Goal: Task Accomplishment & Management: Complete application form

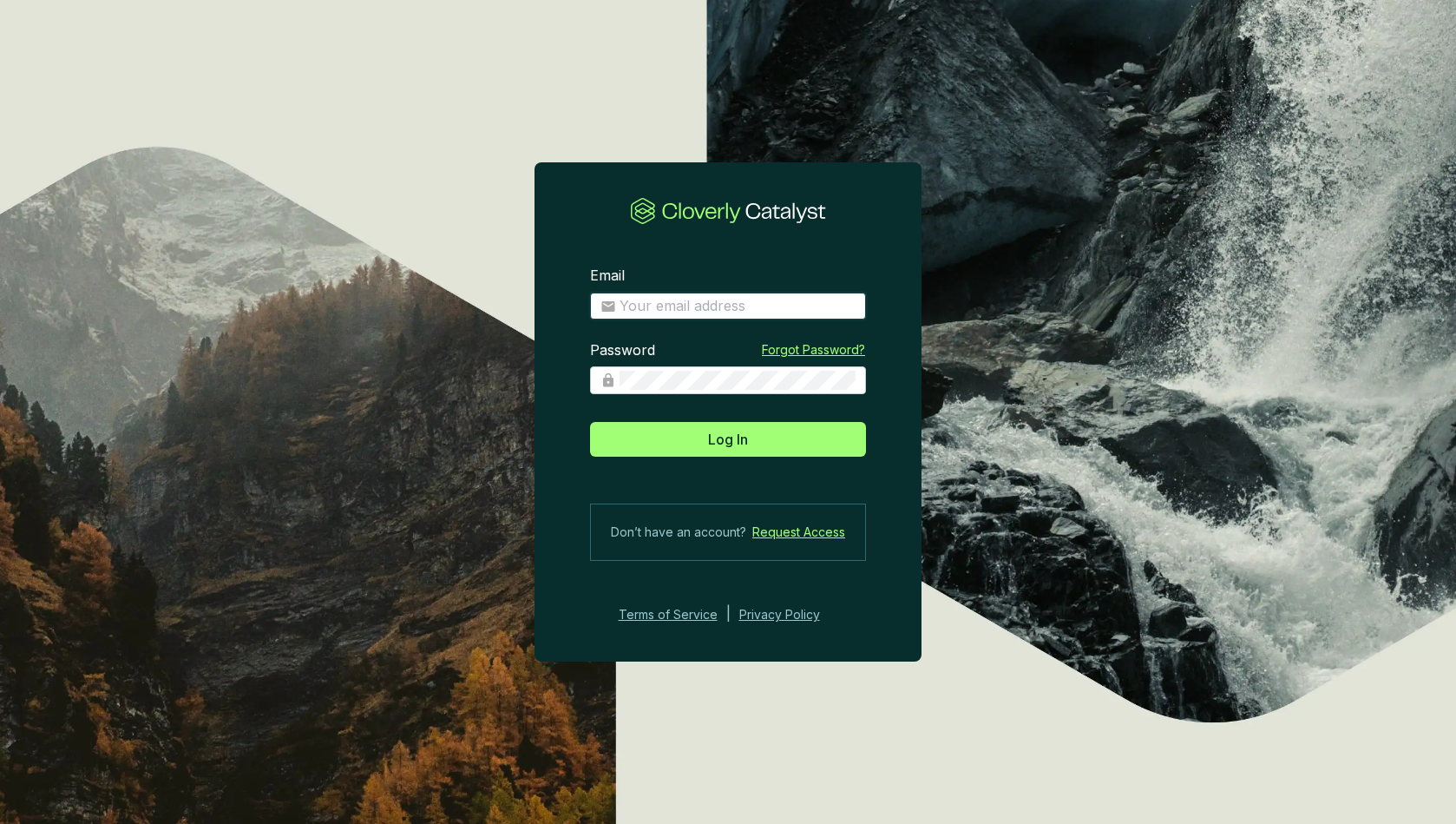
click at [650, 305] on input "Email" at bounding box center [738, 307] width 236 height 20
paste input "[PERSON_NAME][EMAIL_ADDRESS][PERSON_NAME][DOMAIN_NAME]"
type input "[PERSON_NAME][EMAIL_ADDRESS][PERSON_NAME][DOMAIN_NAME]"
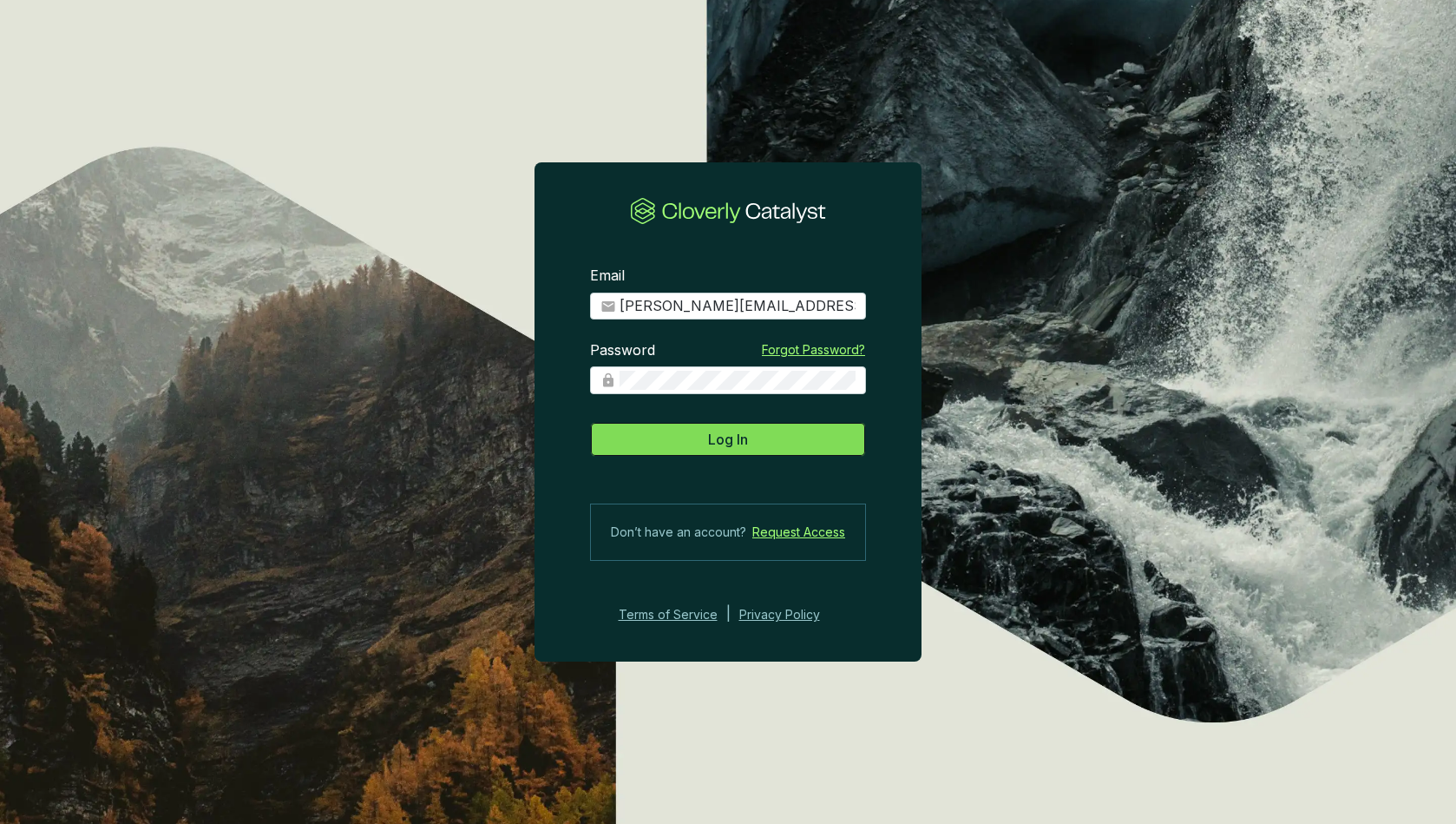
click at [701, 438] on button "Log In" at bounding box center [728, 439] width 276 height 35
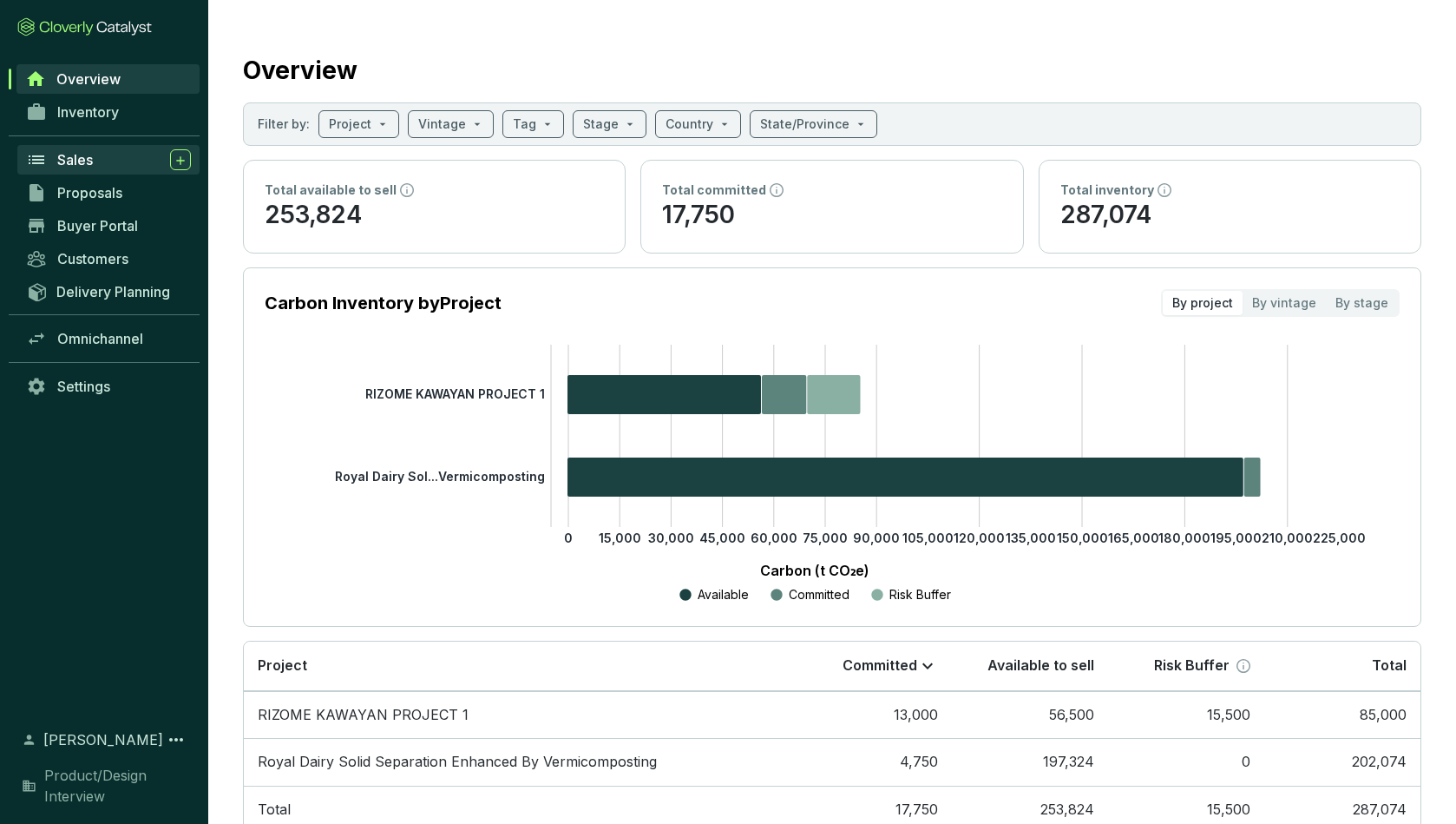
click at [67, 150] on div "Sales" at bounding box center [124, 159] width 134 height 21
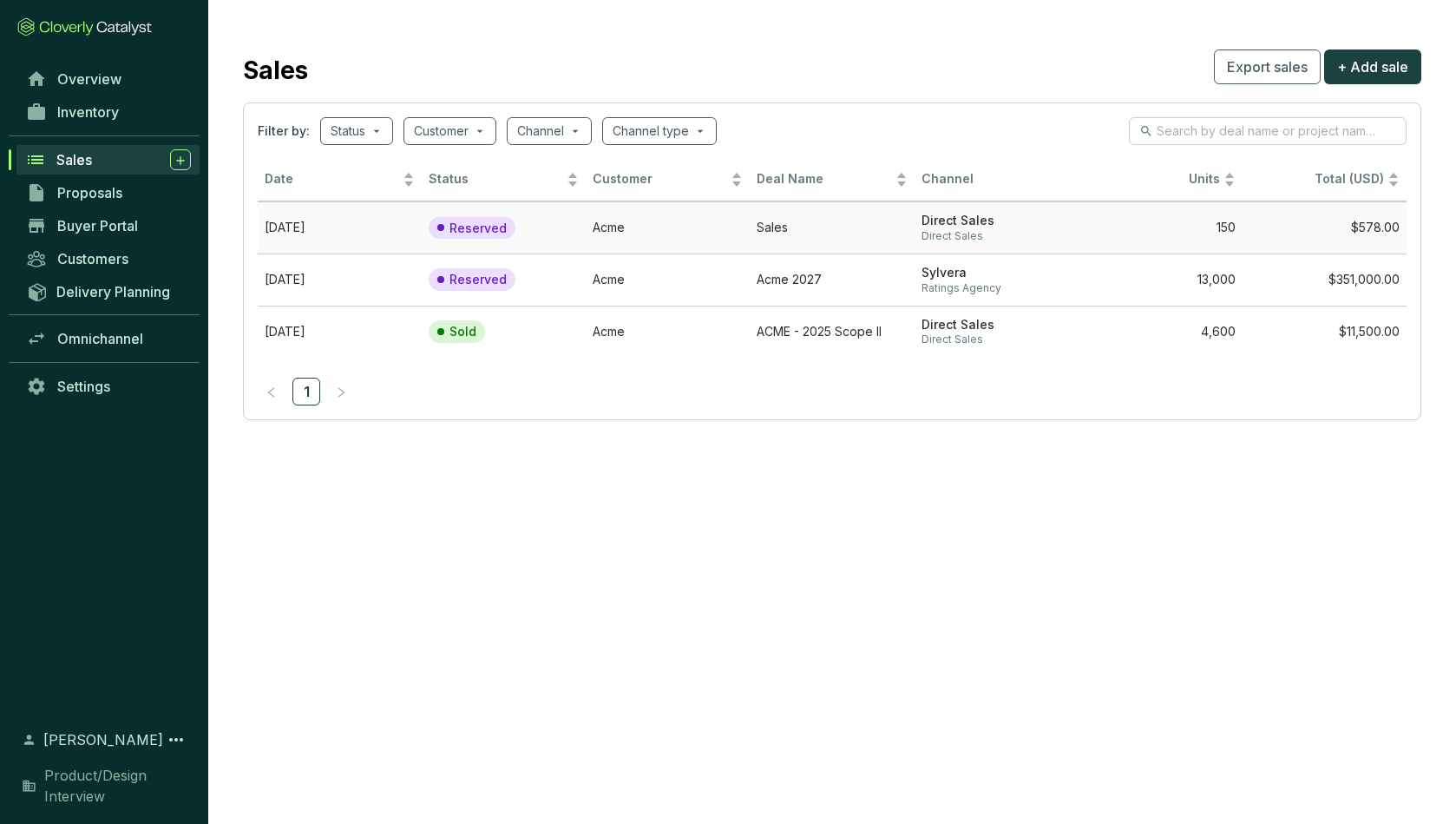
click at [353, 225] on td "[DATE]" at bounding box center [340, 227] width 164 height 52
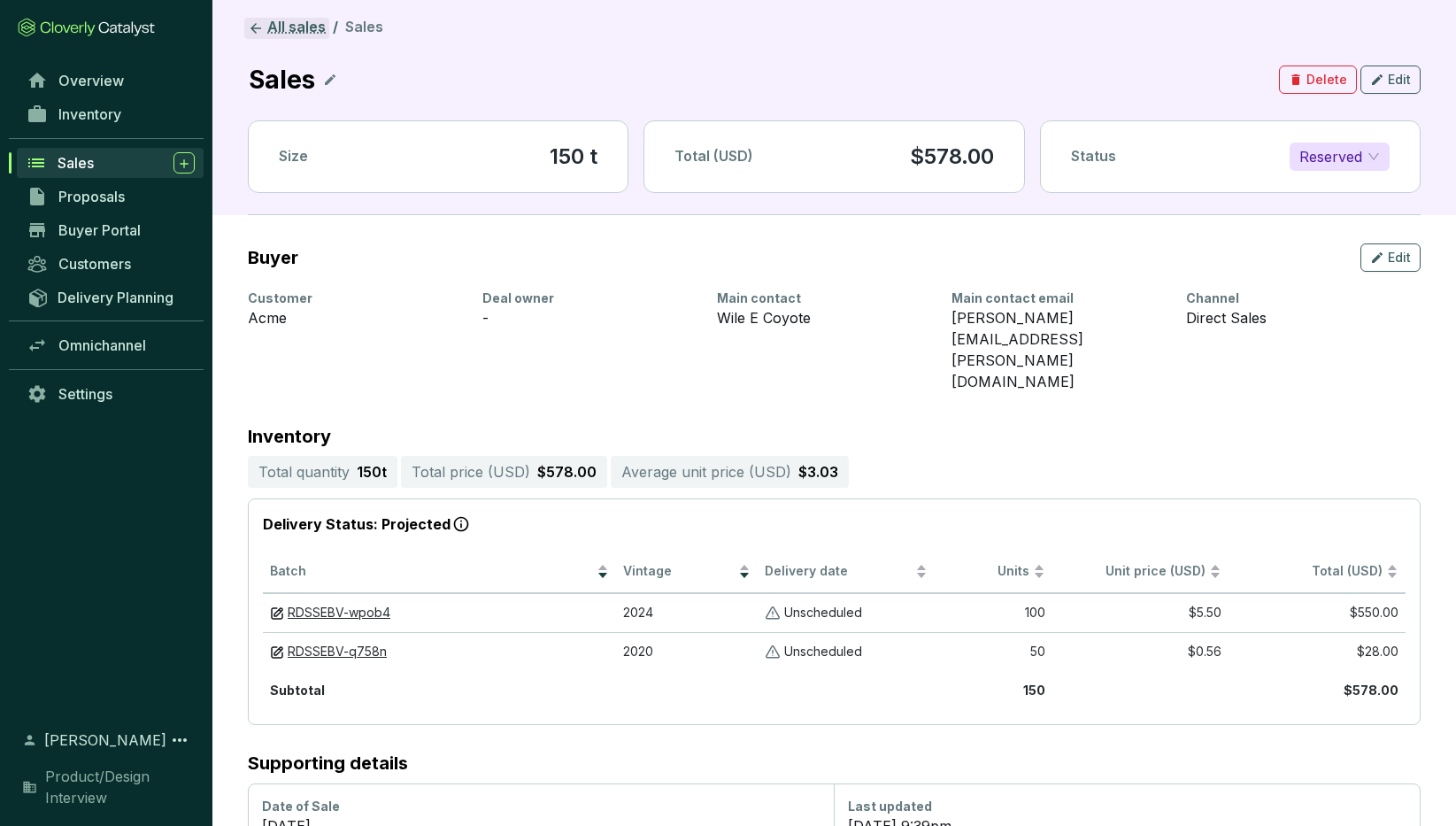
click at [272, 24] on link "All sales" at bounding box center [286, 28] width 85 height 21
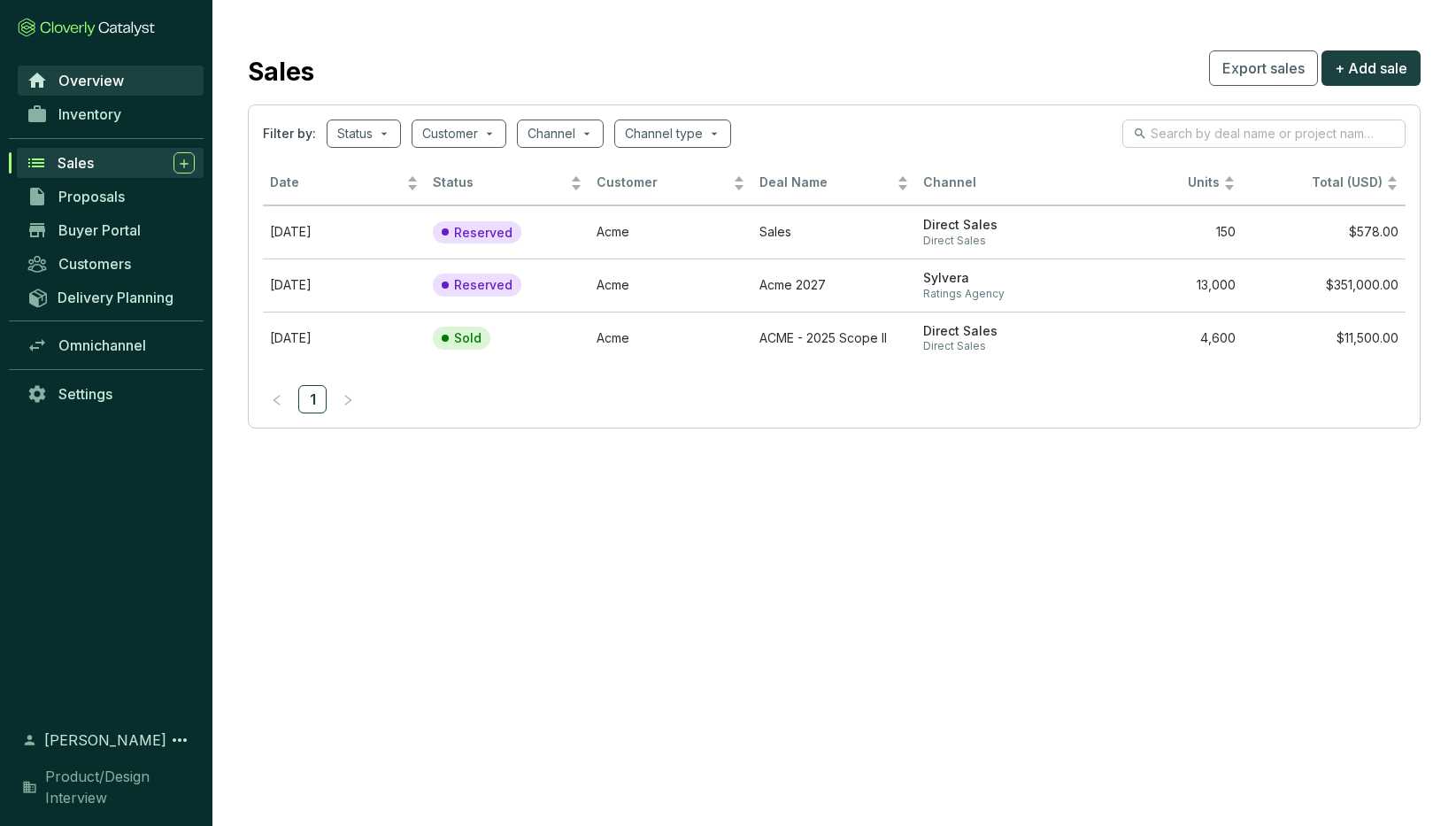
click at [87, 85] on span "Overview" at bounding box center [92, 81] width 66 height 18
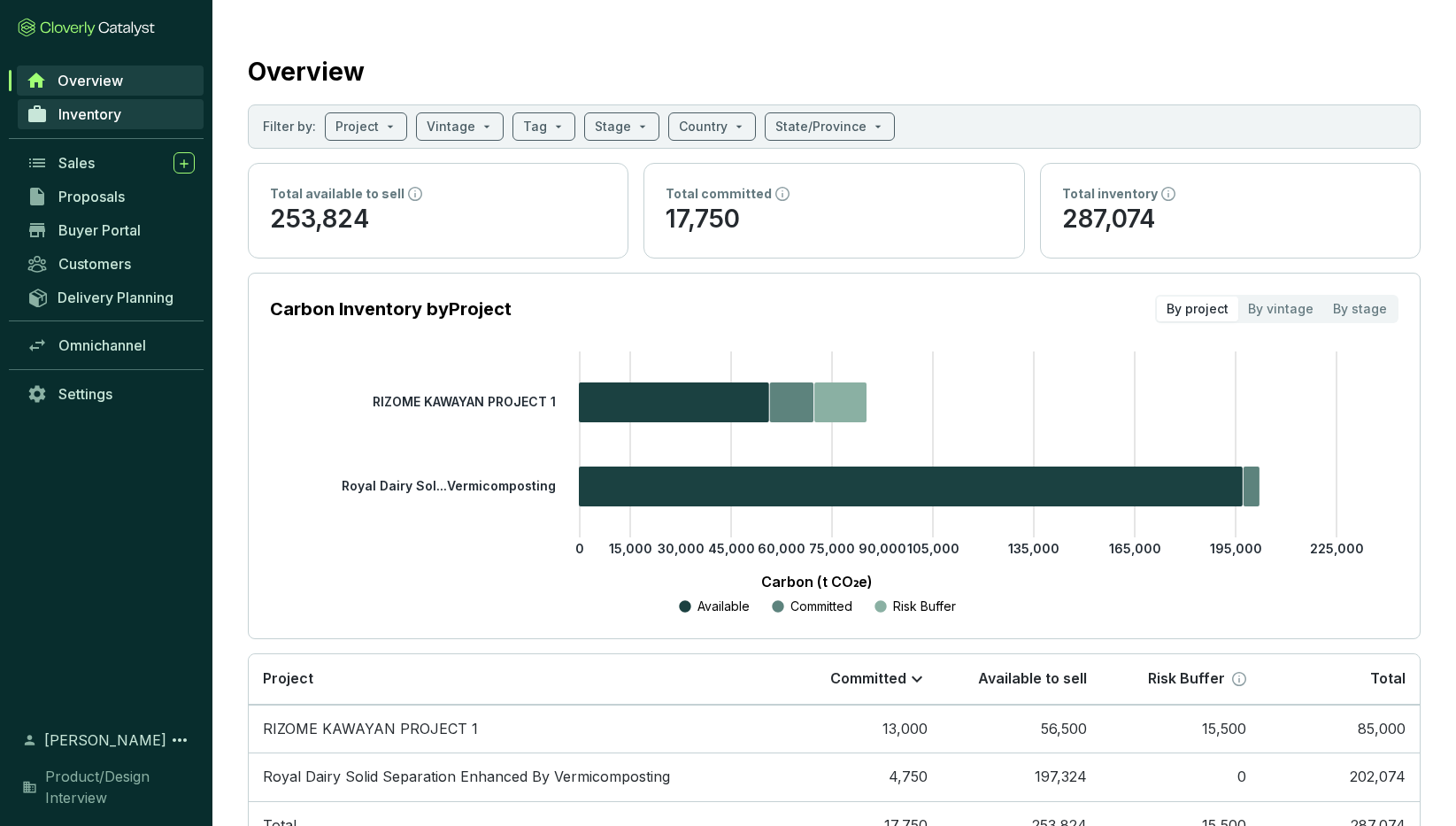
click at [83, 114] on span "Inventory" at bounding box center [90, 114] width 63 height 18
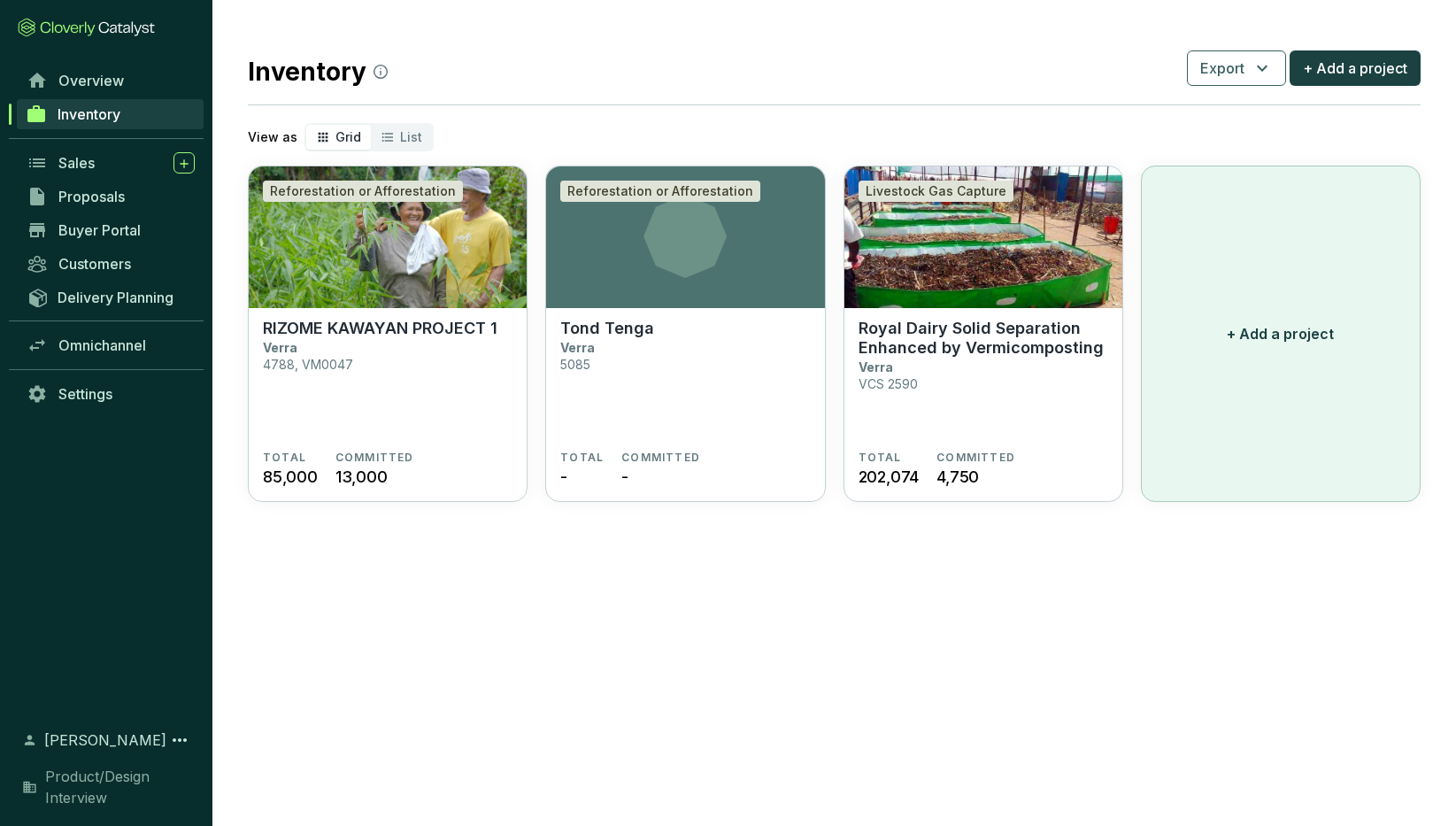
click at [1224, 331] on p "+ Add a project" at bounding box center [1280, 333] width 107 height 21
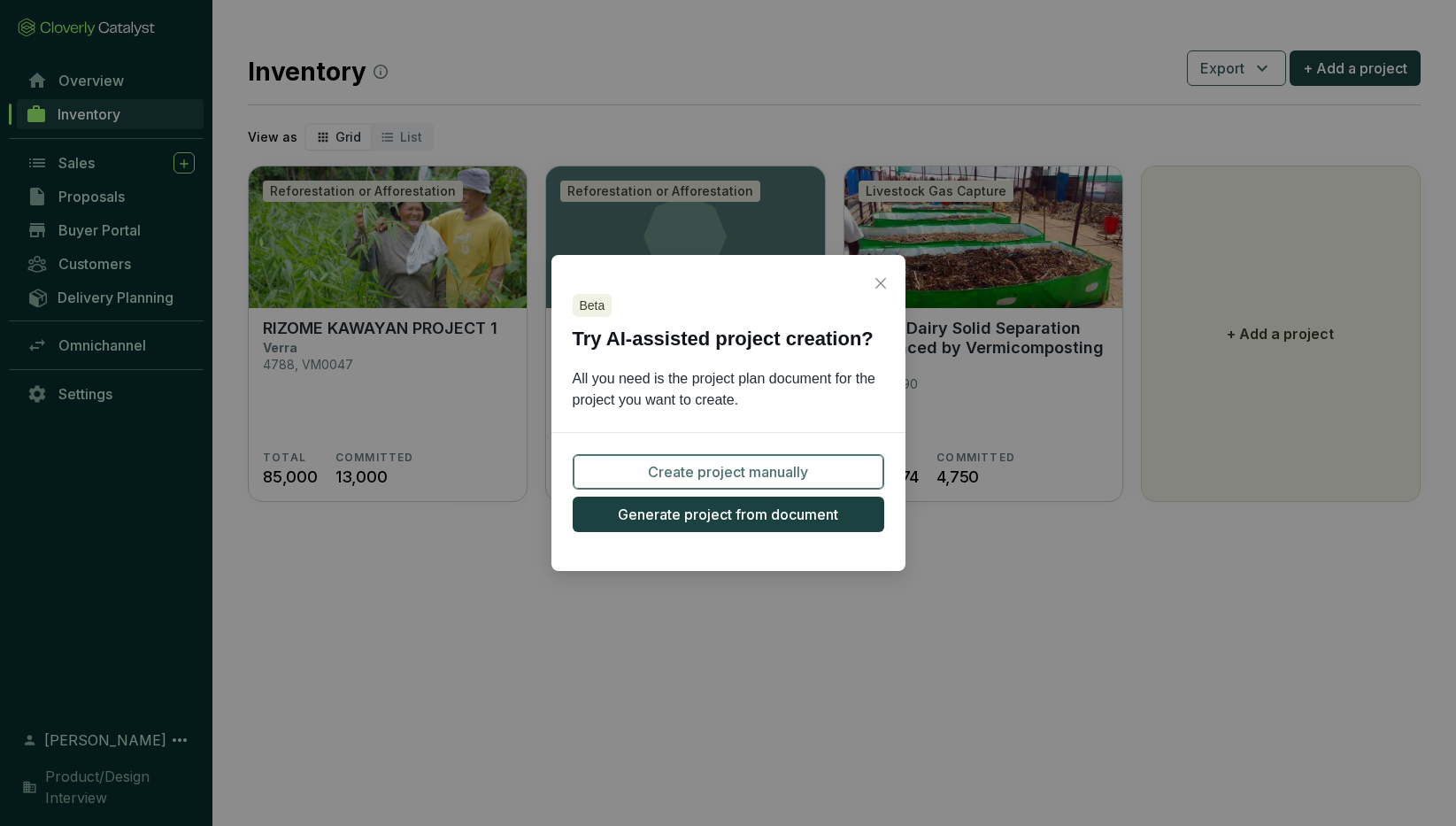
click at [733, 476] on span "Create project manually" at bounding box center [728, 471] width 160 height 21
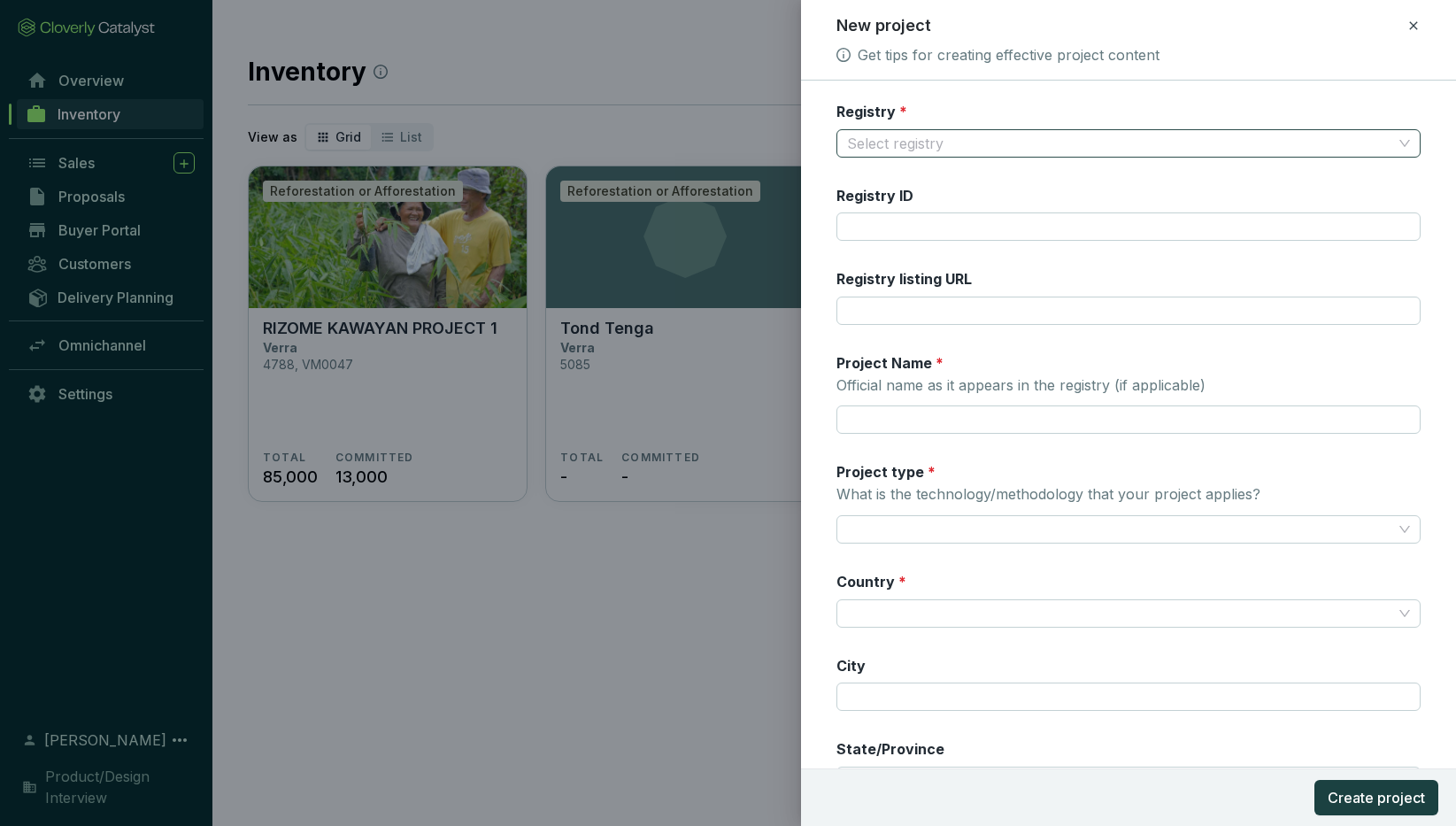
click at [874, 139] on input "Registry *" at bounding box center [1120, 143] width 545 height 27
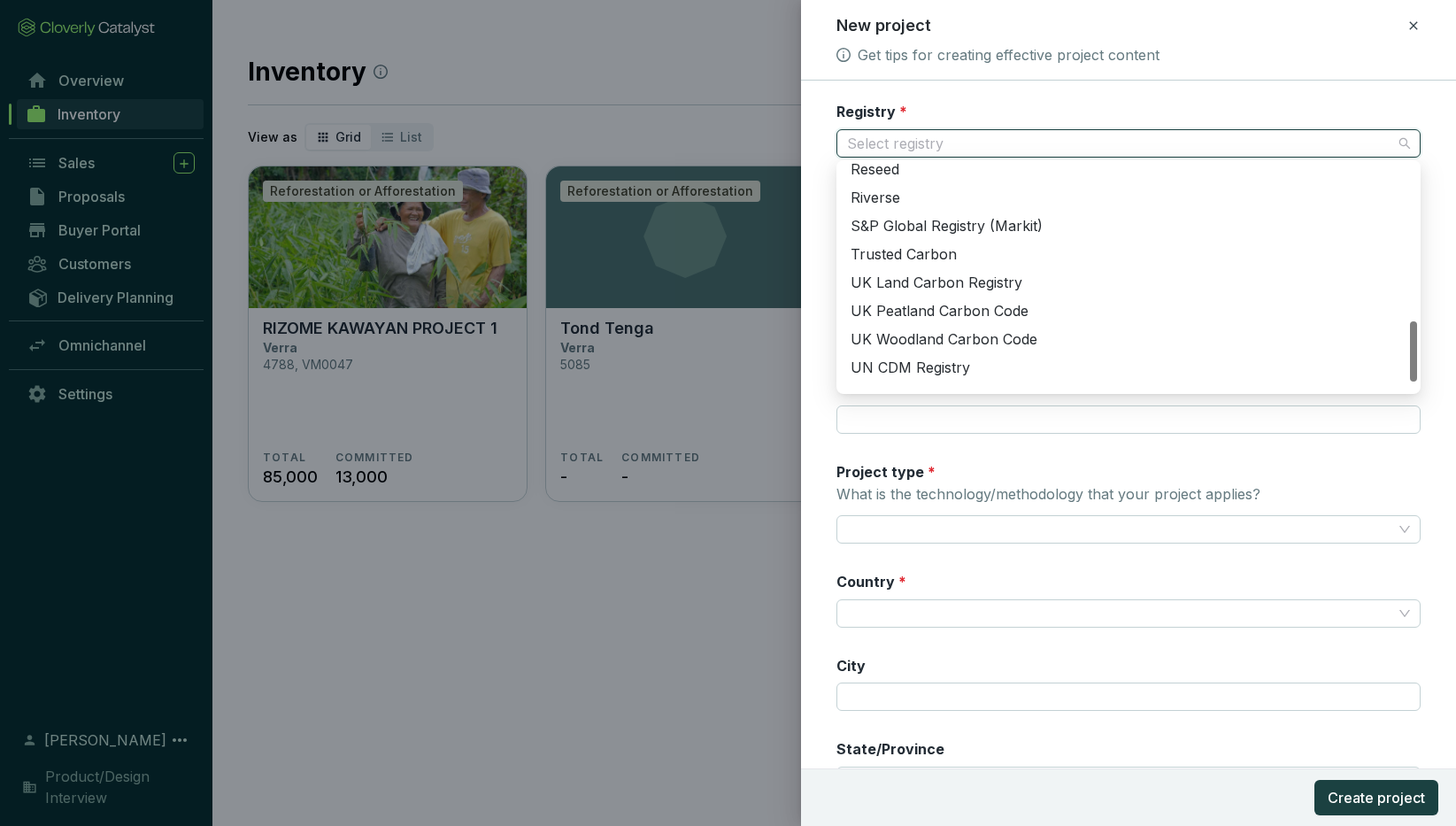
scroll to position [623, 0]
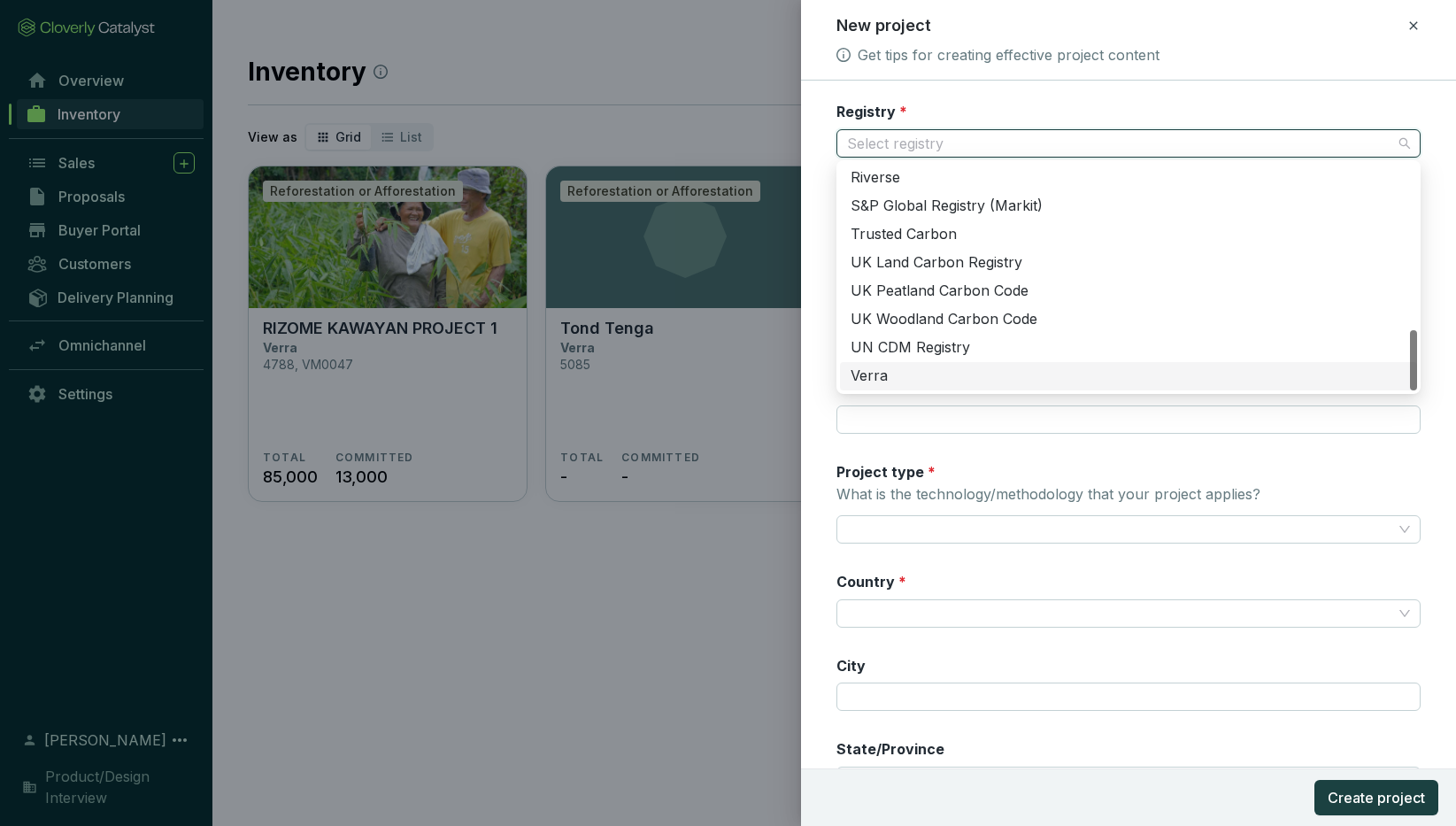
click at [891, 371] on div "Verra" at bounding box center [1129, 376] width 555 height 20
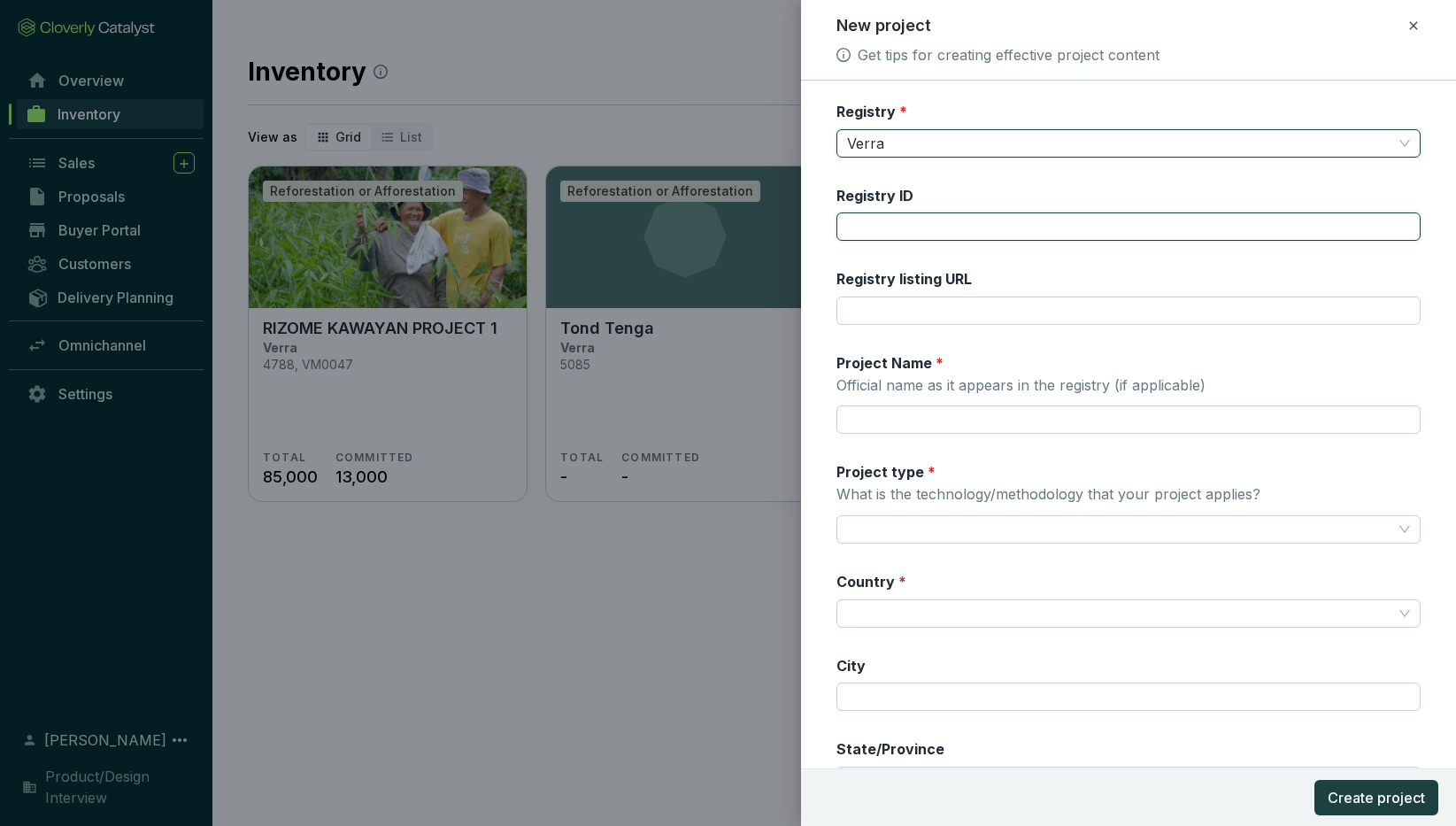
click at [906, 220] on input "Registry ID" at bounding box center [1128, 226] width 584 height 28
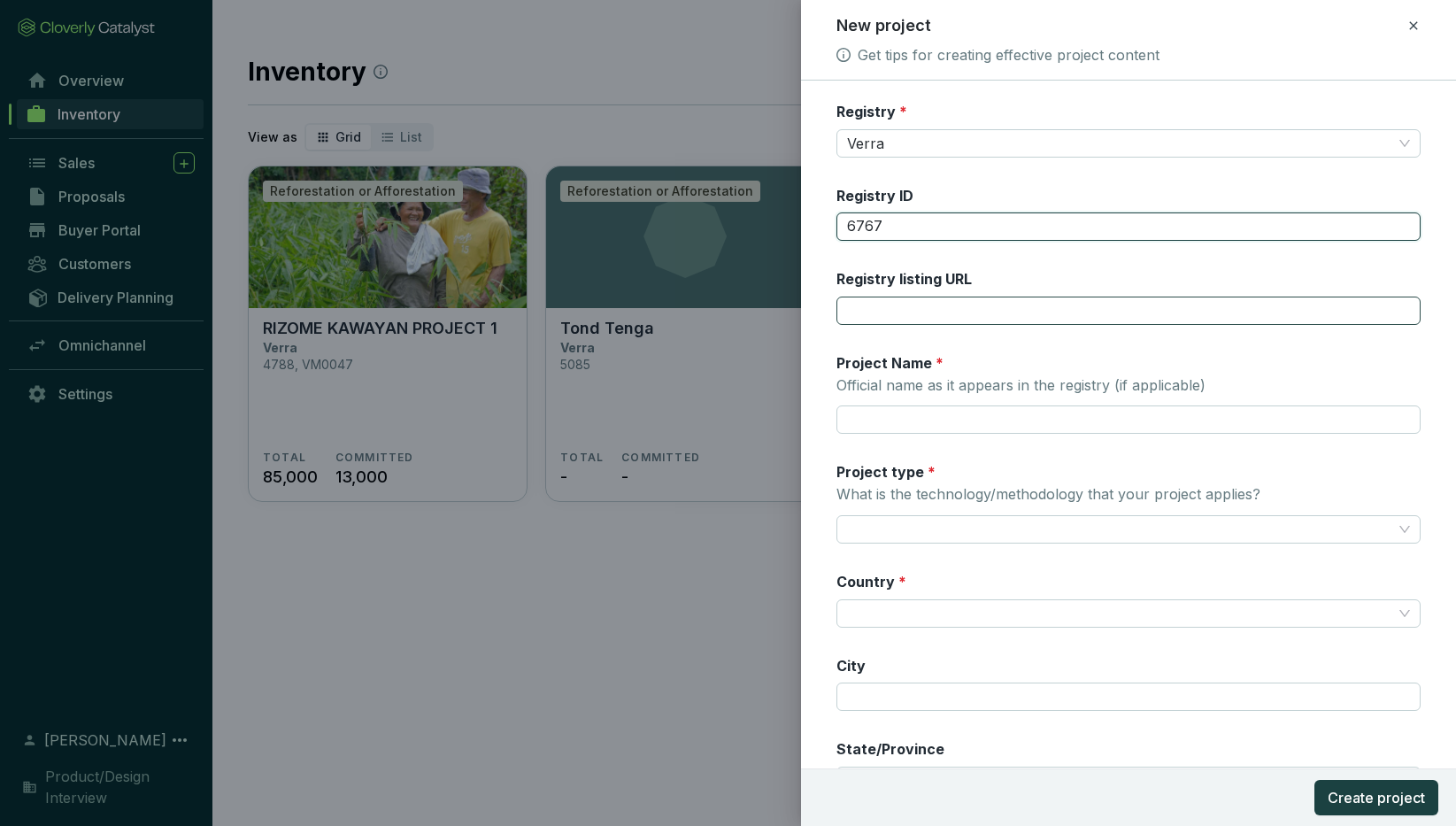
type input "6767"
click at [884, 310] on input "Registry listing URL" at bounding box center [1128, 310] width 584 height 28
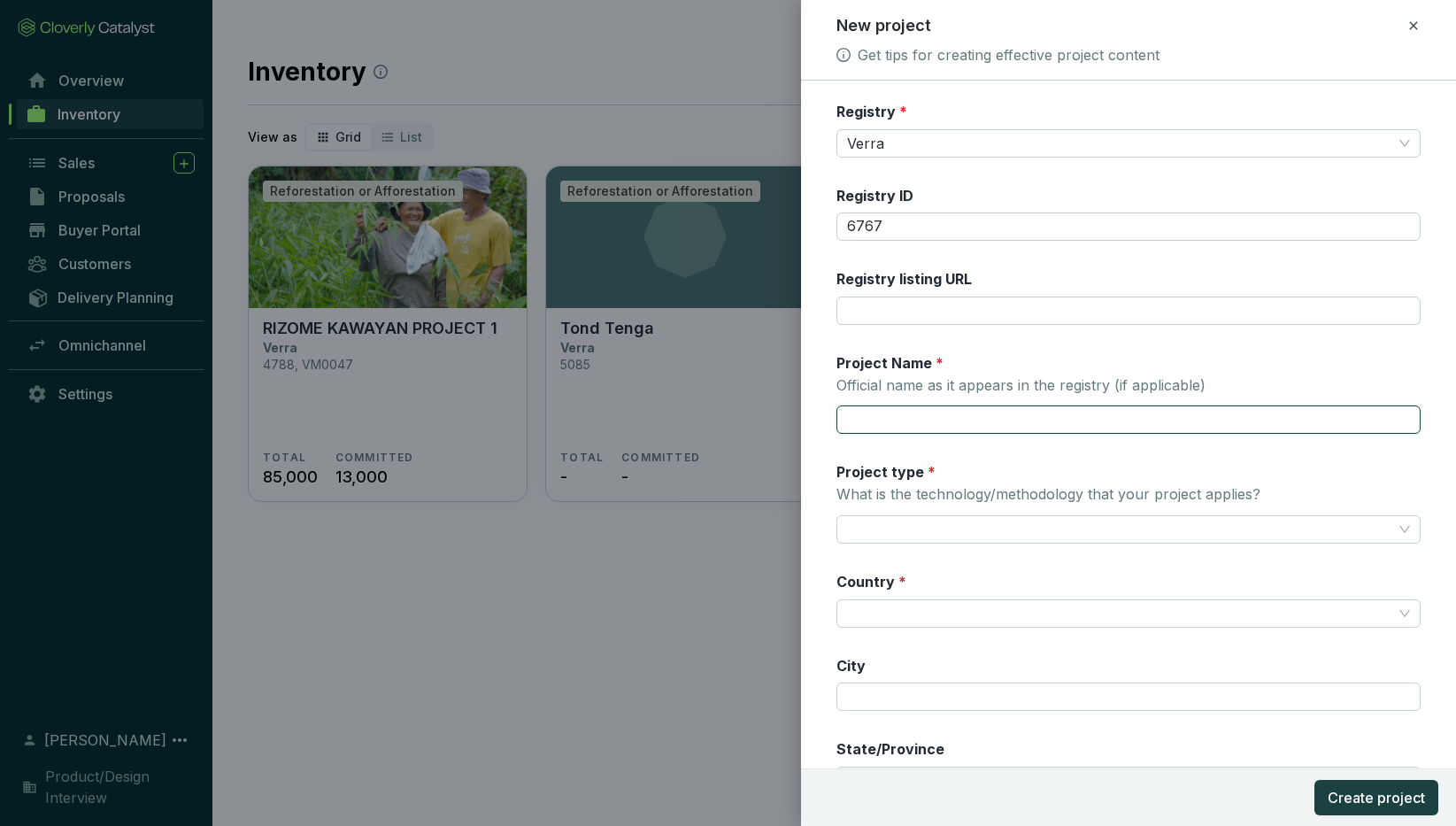
click at [865, 413] on input "Project Name * Official name as it appears in the registry (if applicable)" at bounding box center [1128, 419] width 584 height 28
paste input "Terrapass"
type input "Terrapass"
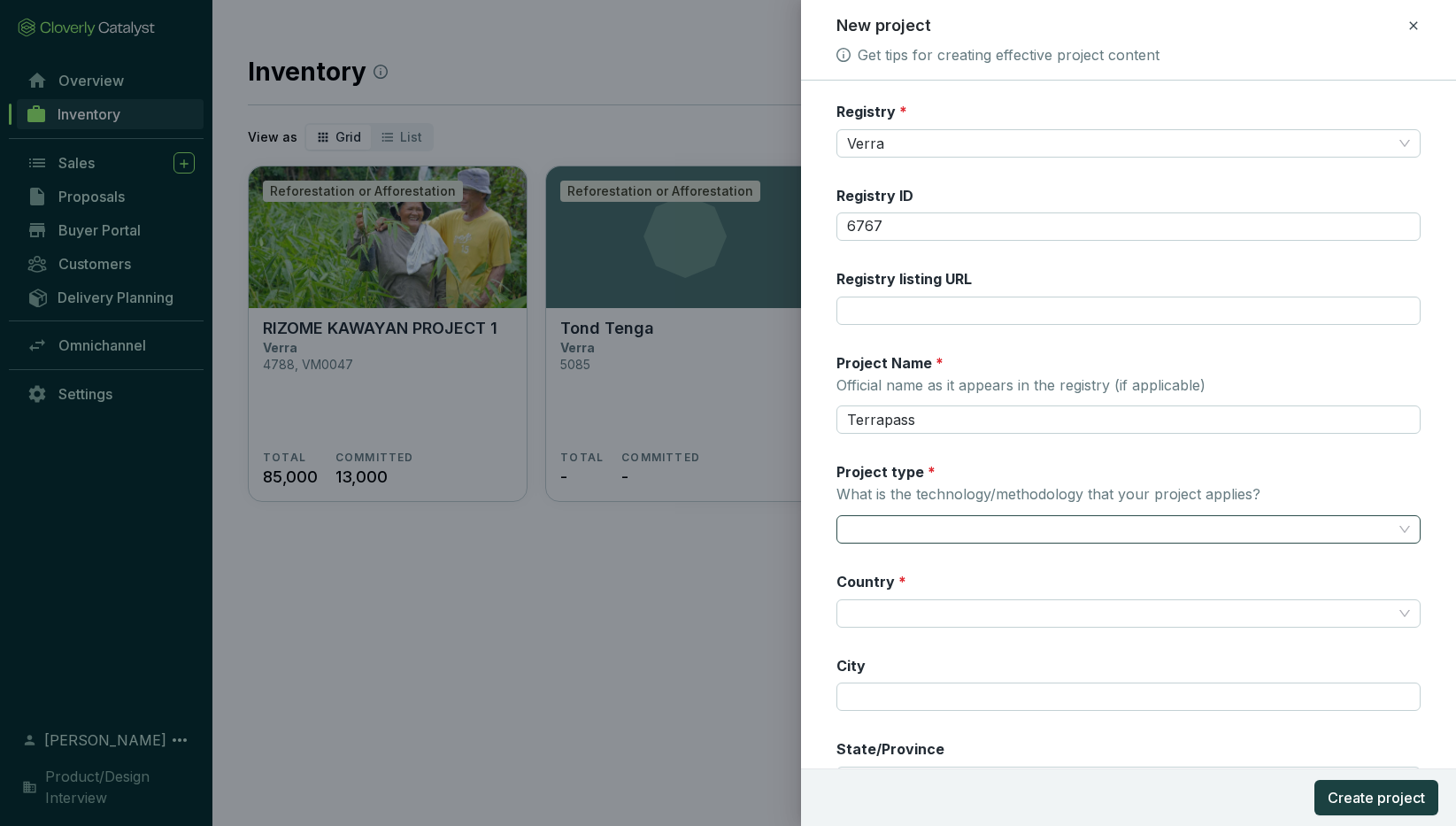
click at [971, 527] on input "Project type * What is the technology/methodology that your project applies?" at bounding box center [1120, 528] width 545 height 27
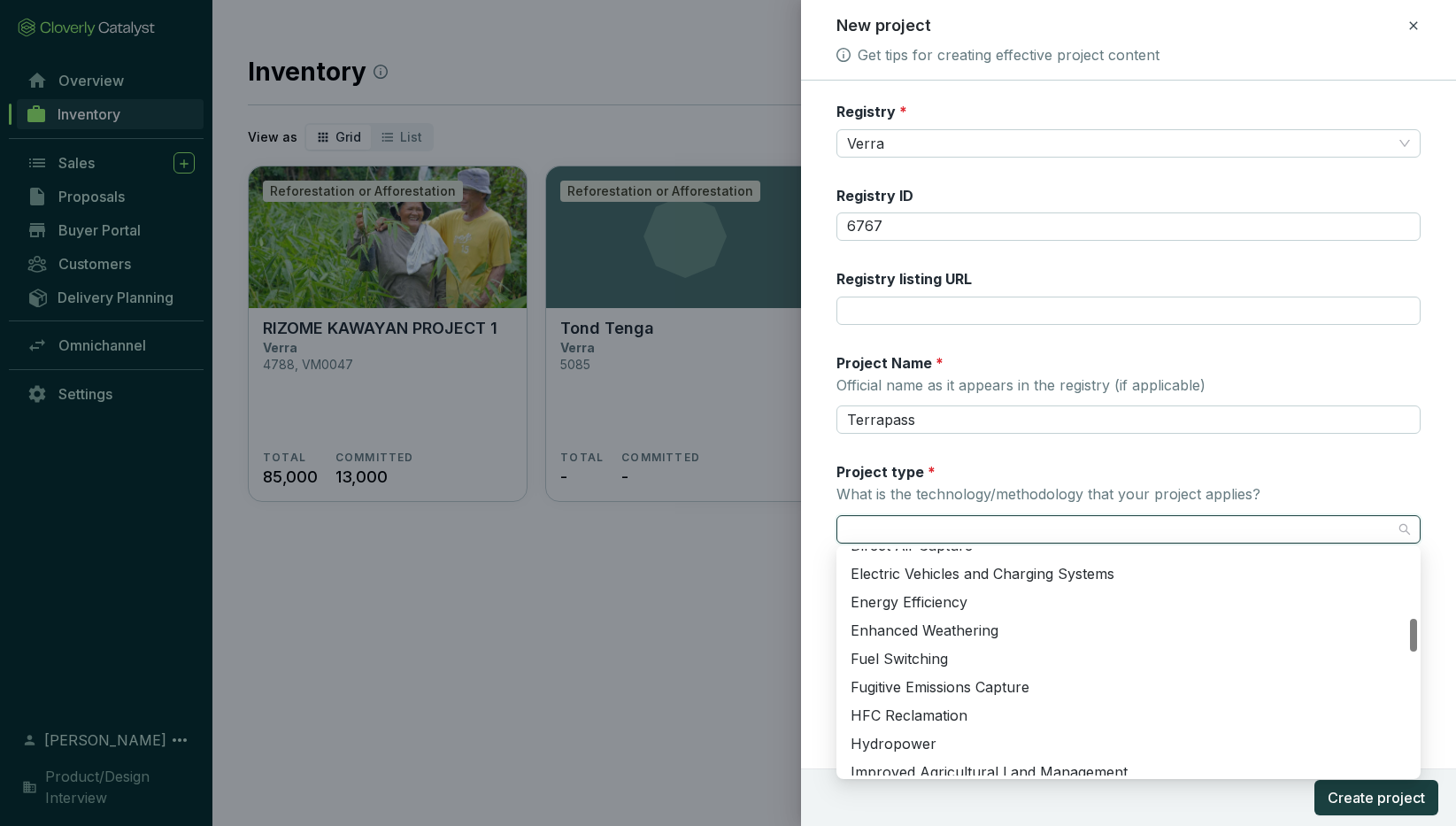
scroll to position [471, 0]
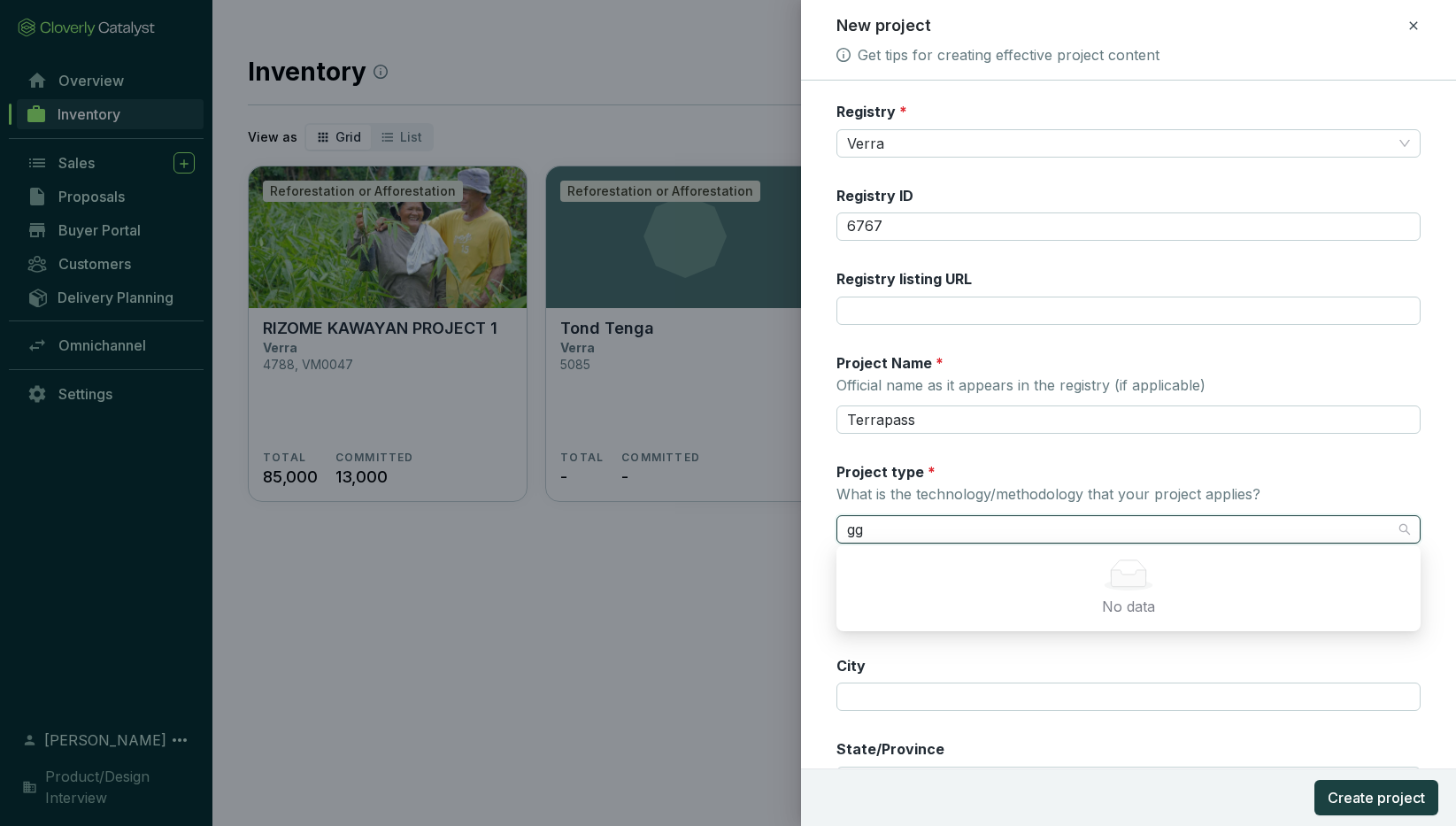
type input "g"
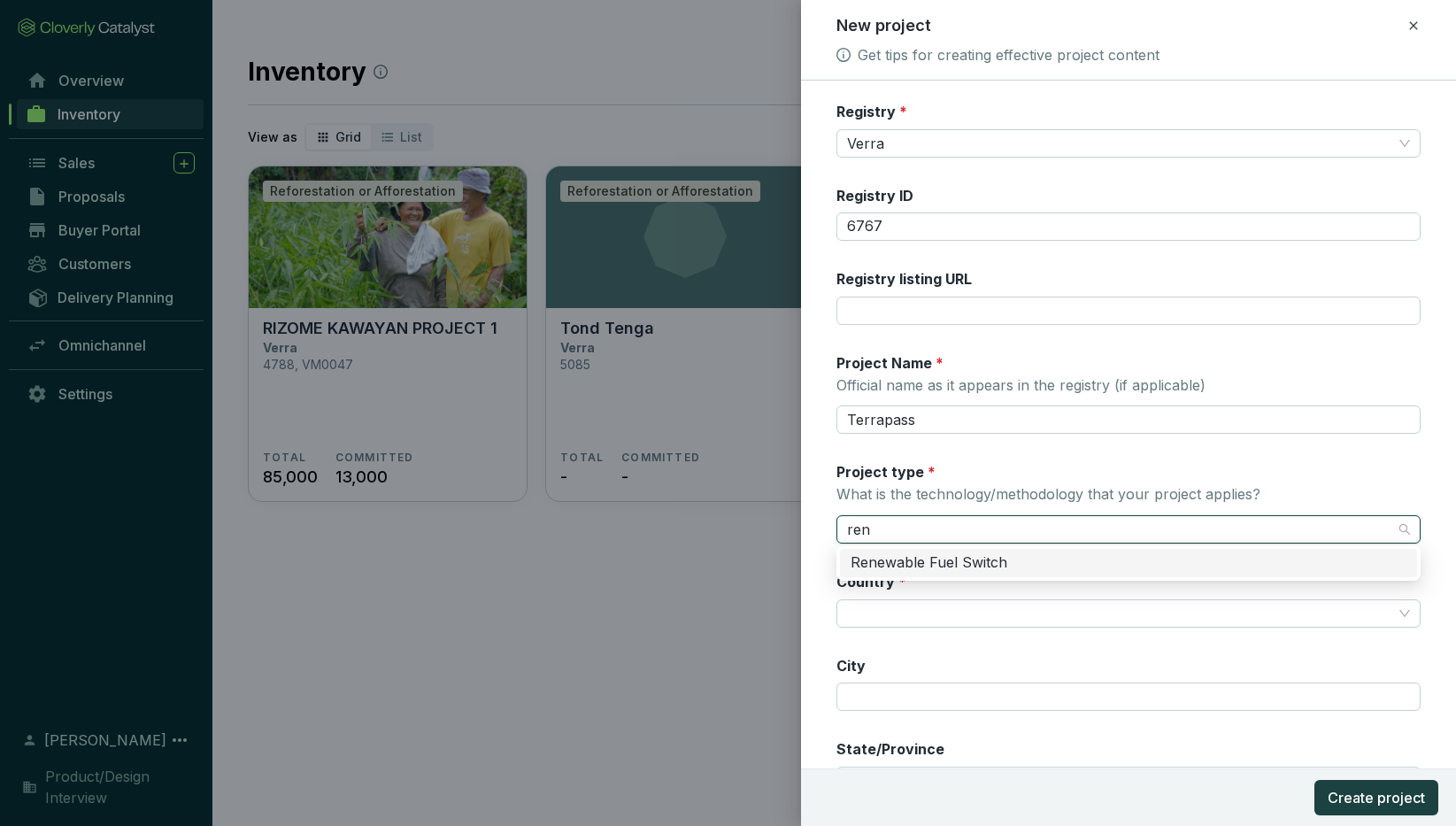
type input "[PERSON_NAME]"
click at [918, 565] on div "Renewable Fuel Switch" at bounding box center [1129, 563] width 555 height 20
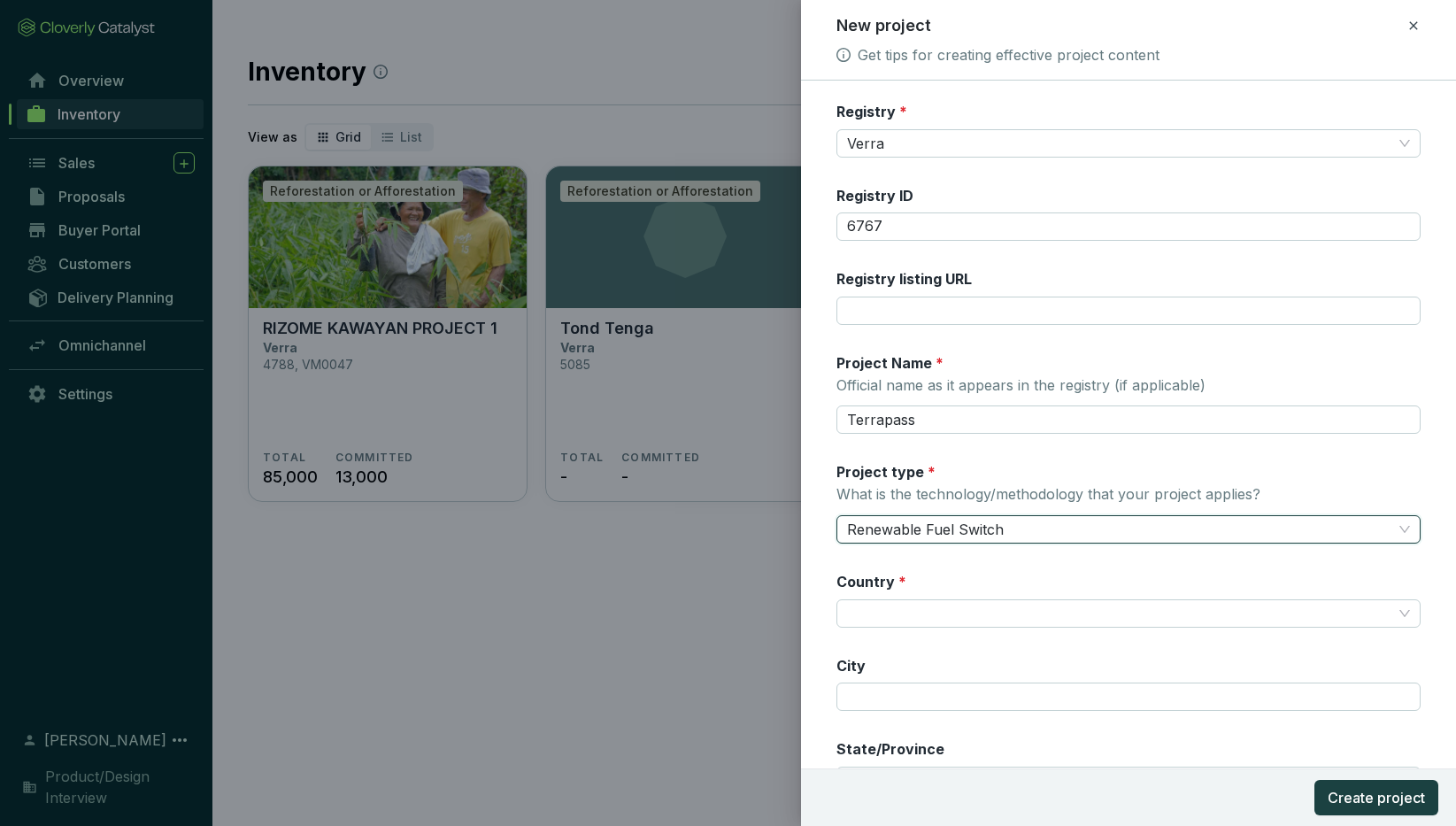
click at [814, 514] on form "Registry * Verra Registry ID 6767 Registry listing URL Project Name * Official …" at bounding box center [1129, 554] width 655 height 906
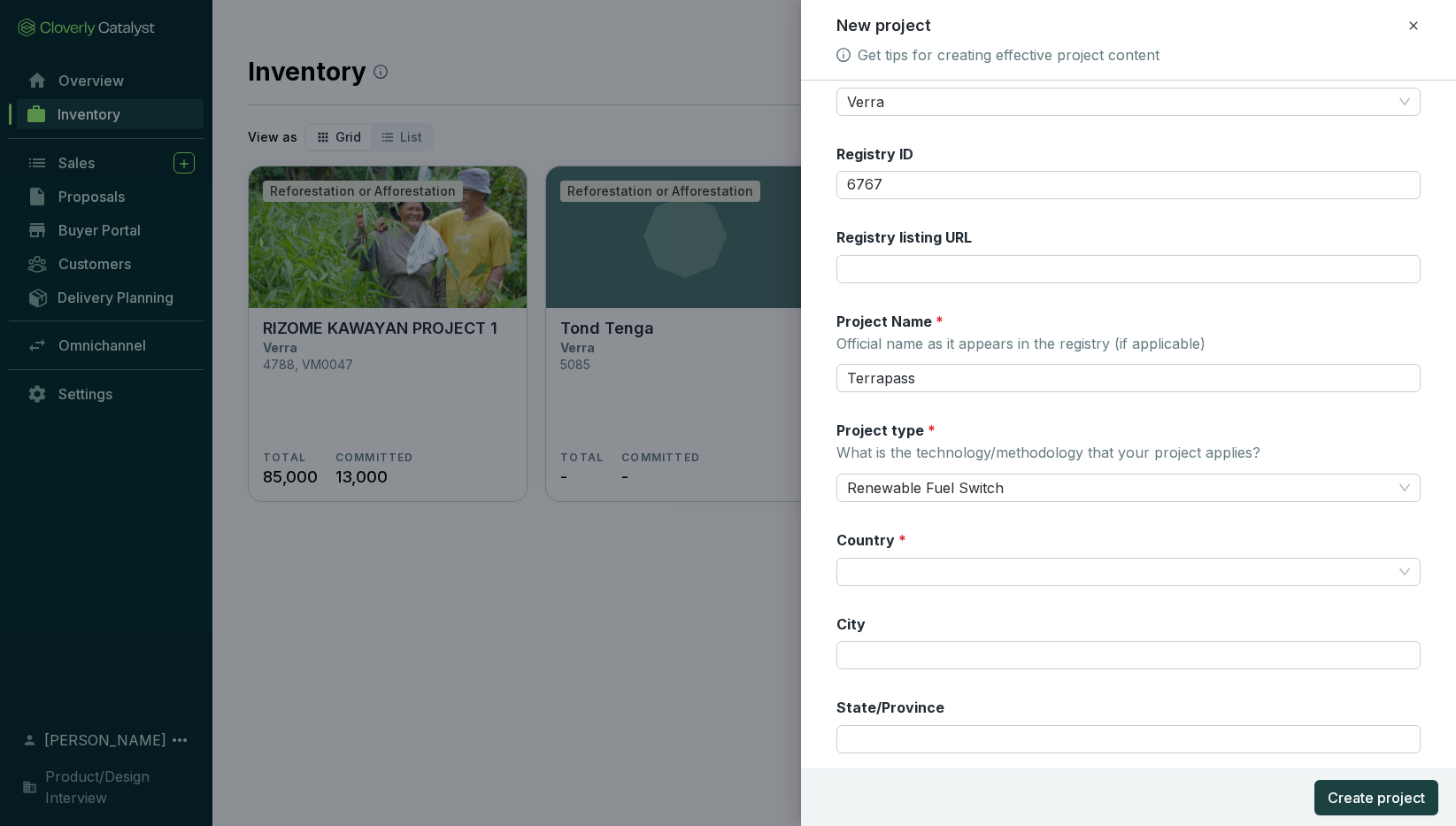
scroll to position [56, 0]
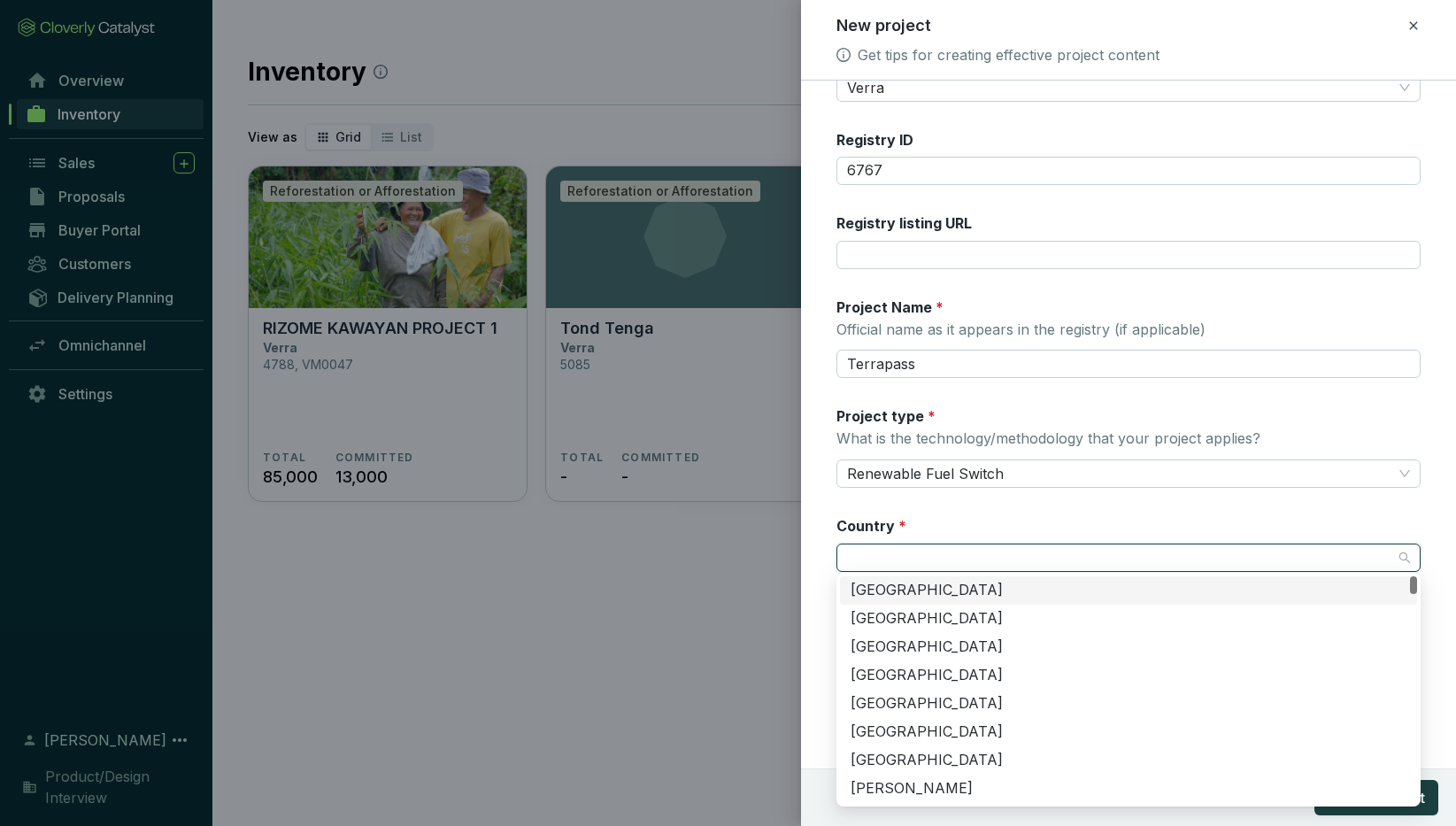
click at [878, 551] on input "Country *" at bounding box center [1120, 557] width 545 height 27
click at [902, 584] on div "[GEOGRAPHIC_DATA]" at bounding box center [1129, 590] width 555 height 20
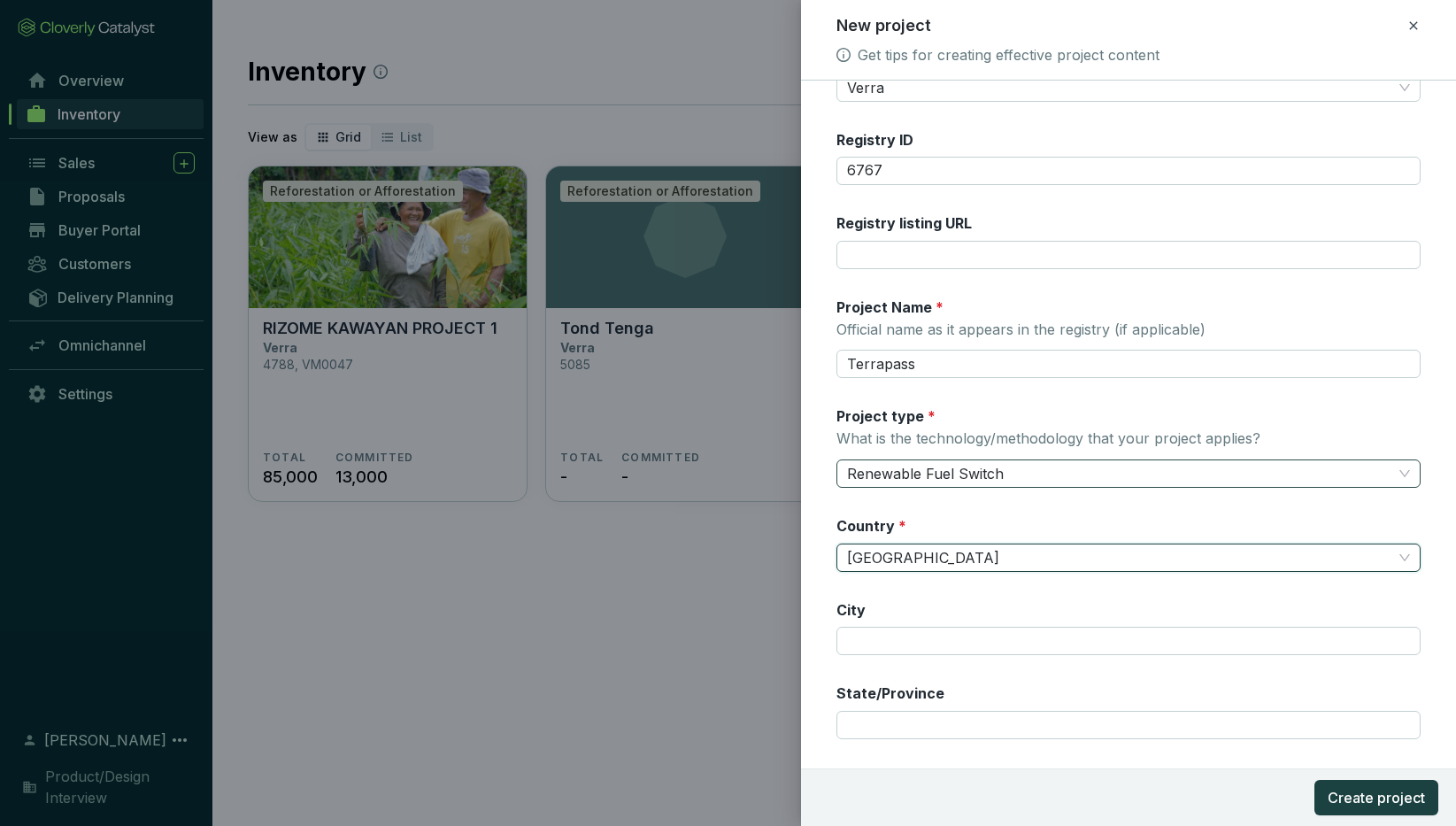
click at [911, 470] on span "Renewable Fuel Switch" at bounding box center [1129, 473] width 563 height 27
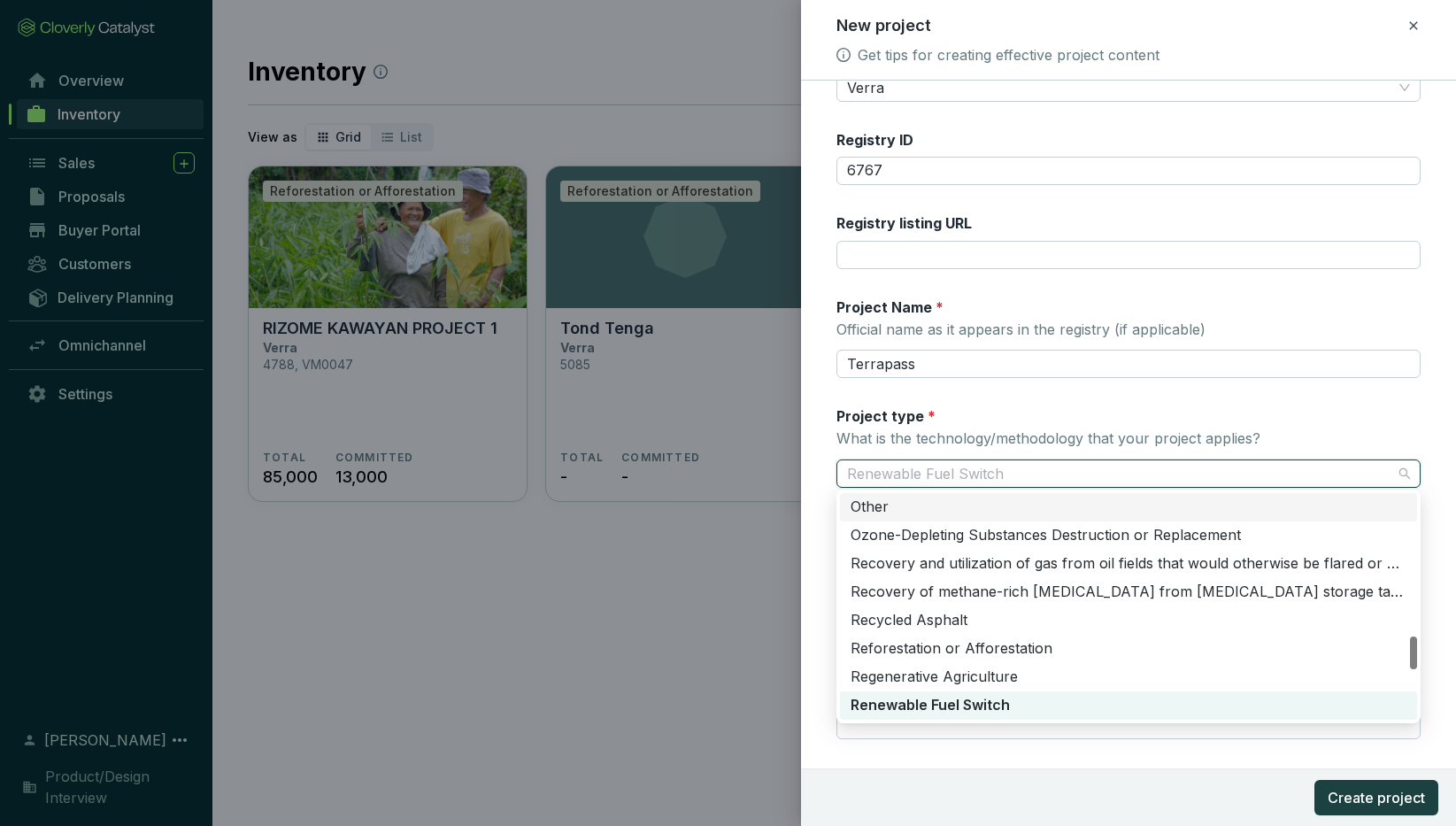
click at [889, 508] on div "Other" at bounding box center [1129, 508] width 555 height 20
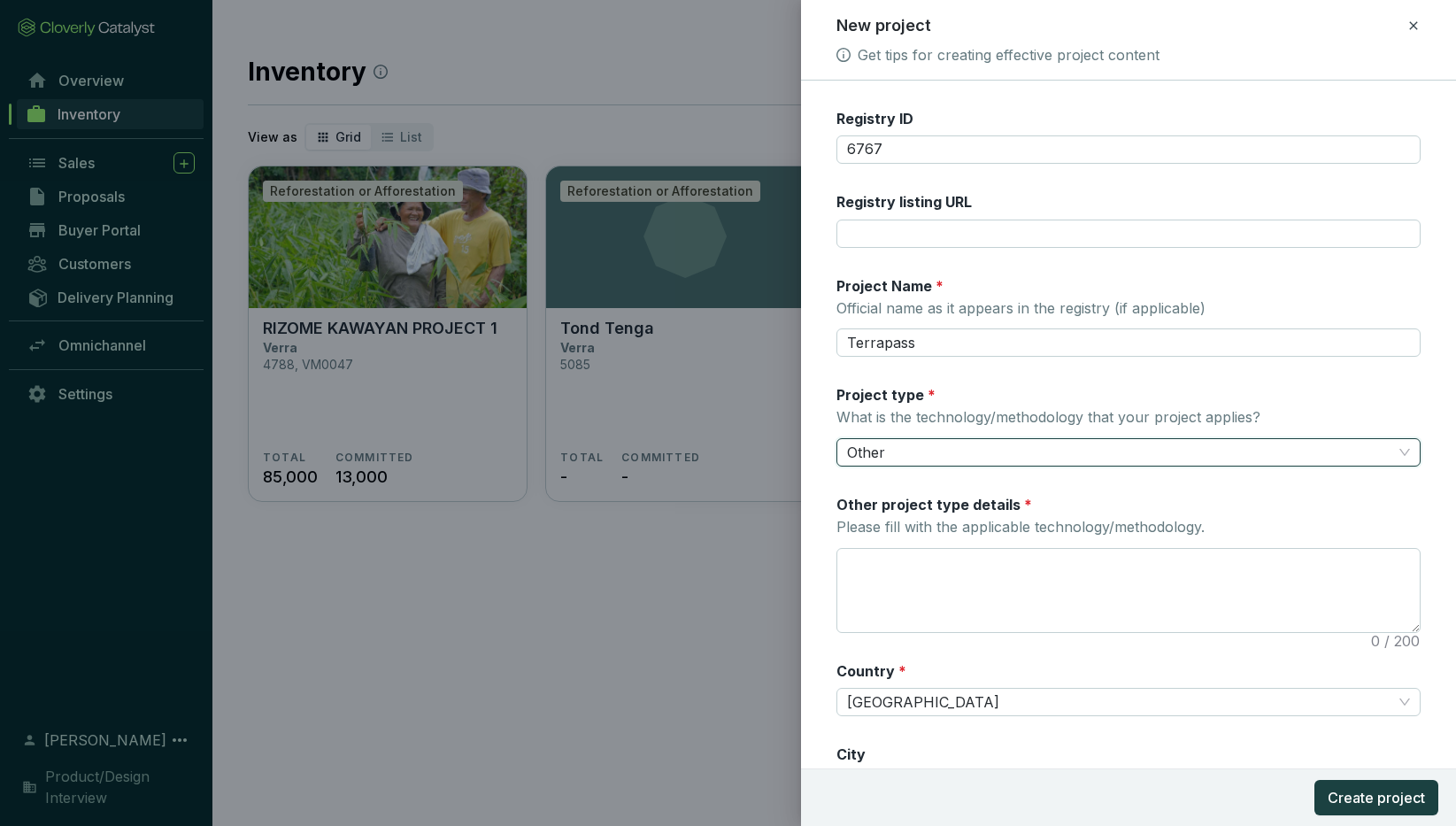
scroll to position [81, 0]
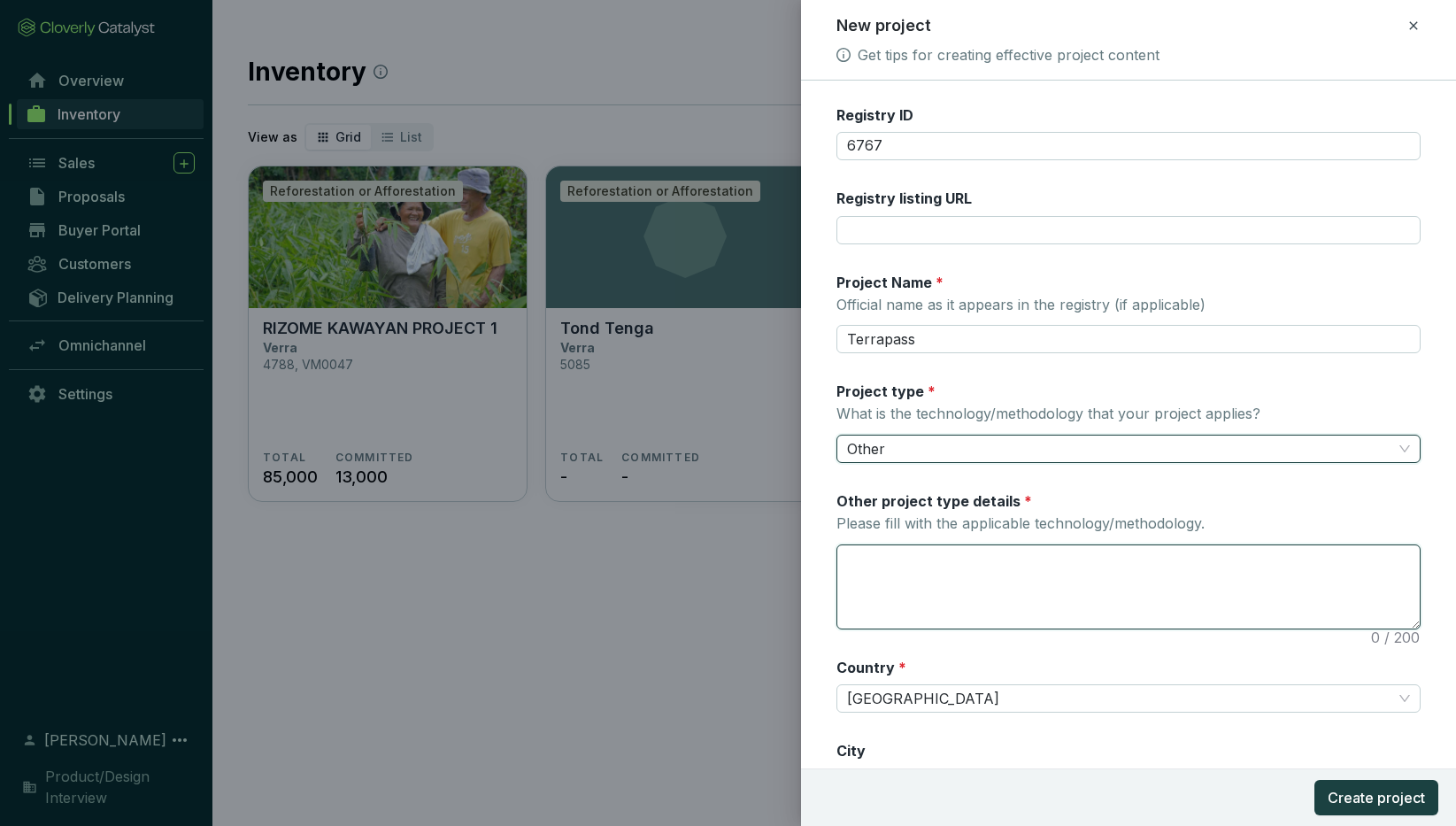
click at [866, 555] on textarea "Other project type details * Please fill with the applicable technology/methodo…" at bounding box center [1128, 587] width 582 height 84
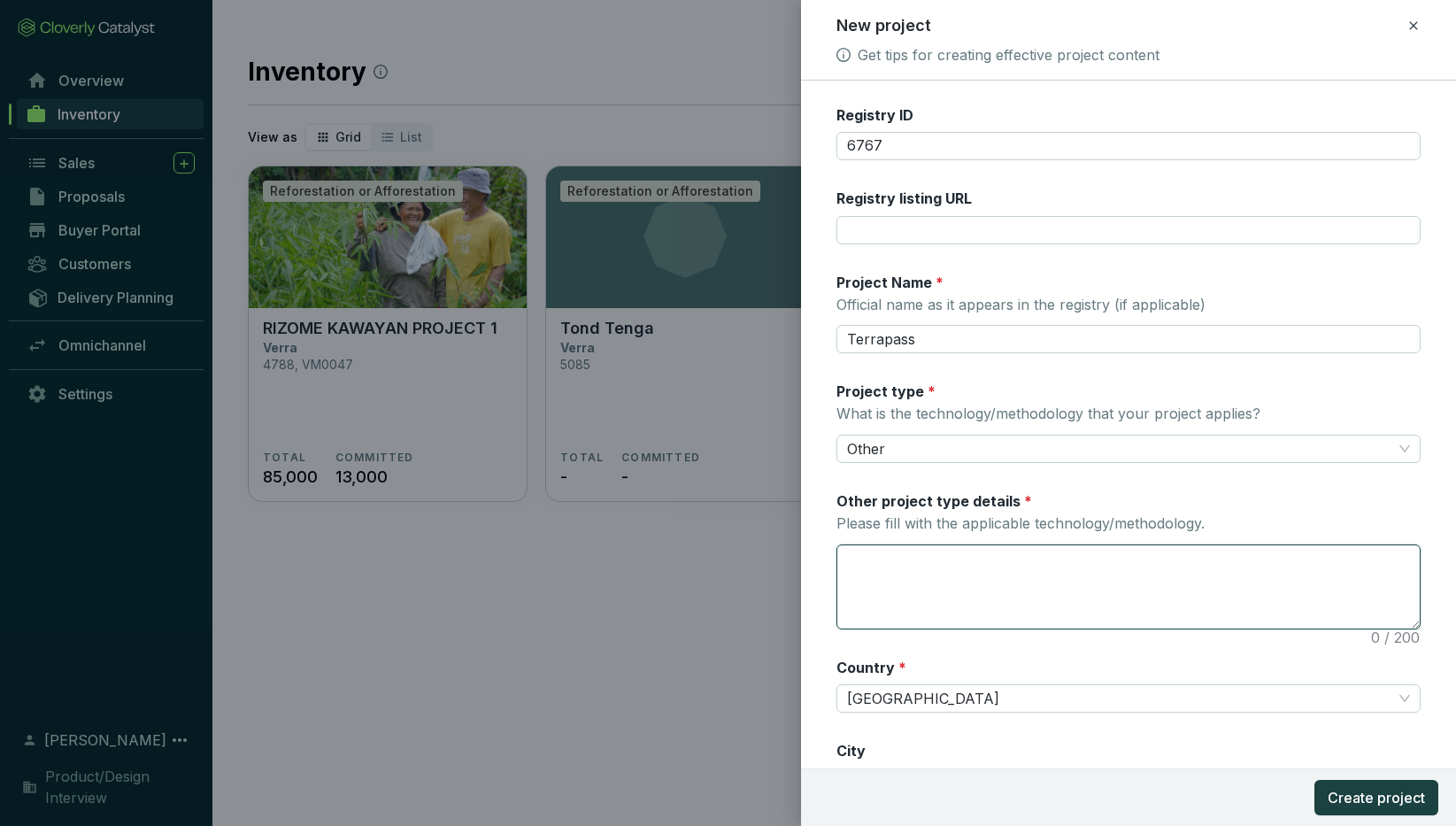
paste textarea "With a mission centered on reducing carbon footprints, Terrapass offers a varie…"
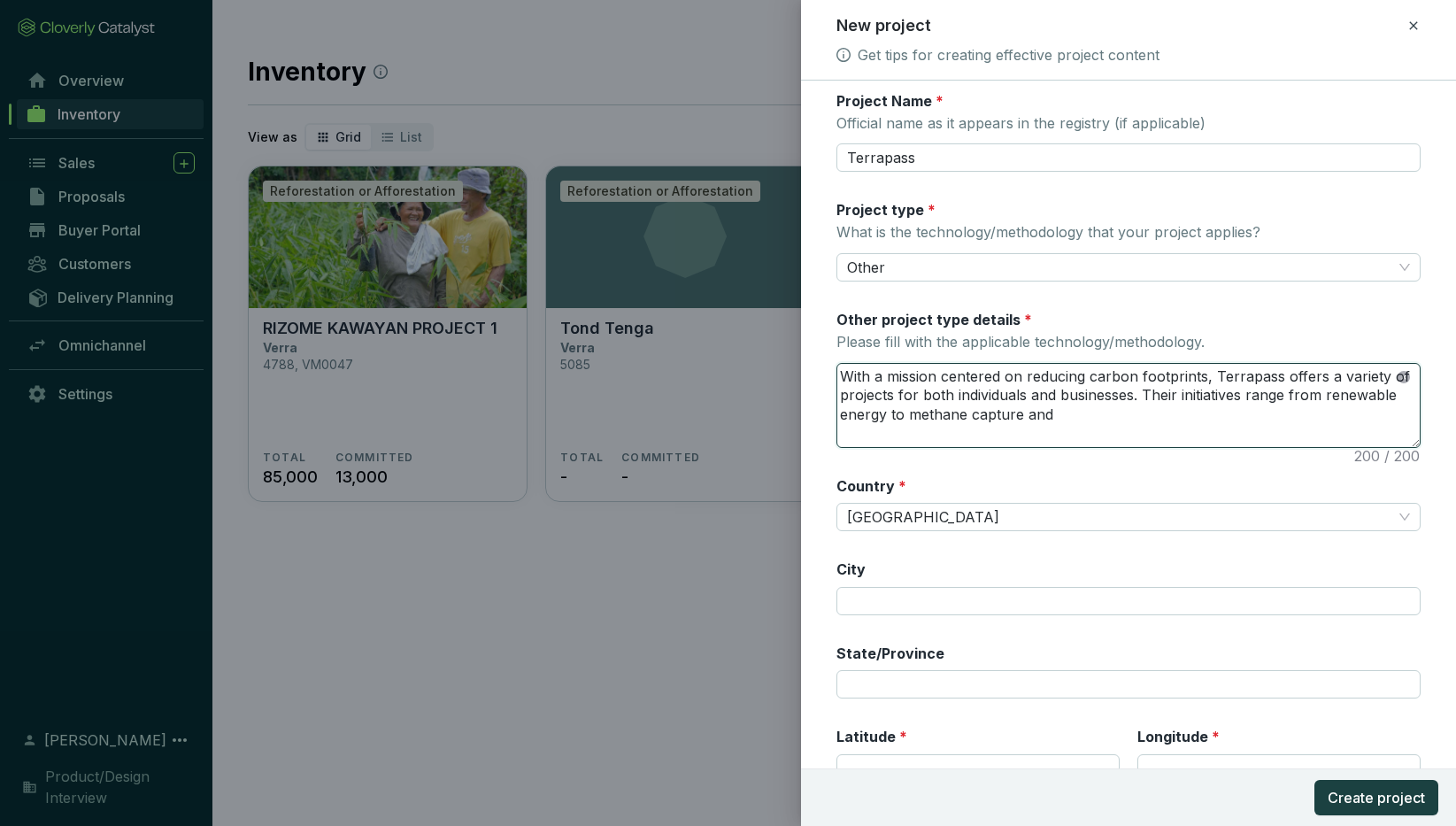
scroll to position [286, 0]
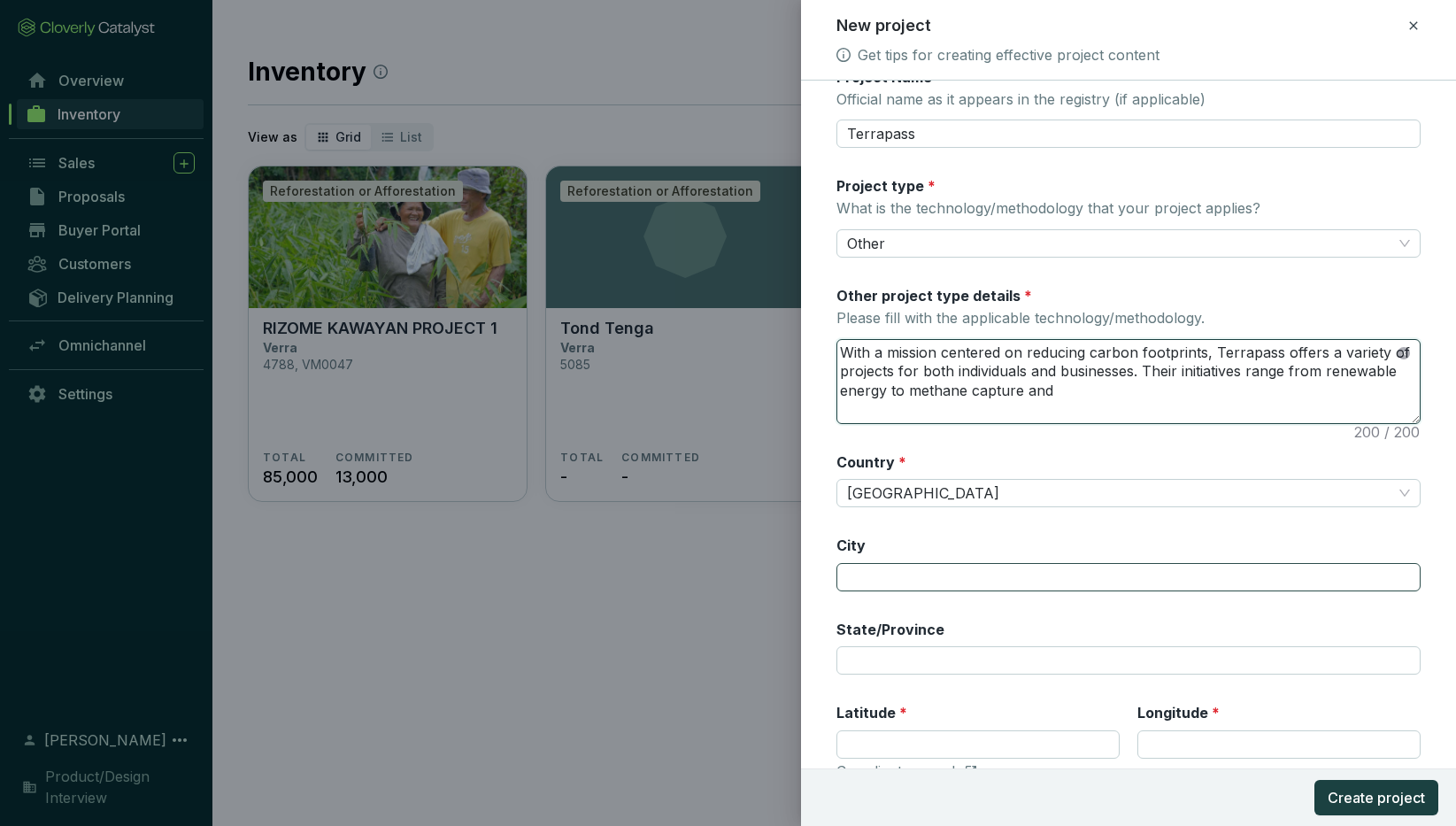
type textarea "With a mission centered on reducing carbon footprints, Terrapass offers a varie…"
click at [882, 571] on input "City" at bounding box center [1128, 577] width 584 height 28
type input "[GEOGRAPHIC_DATA]"
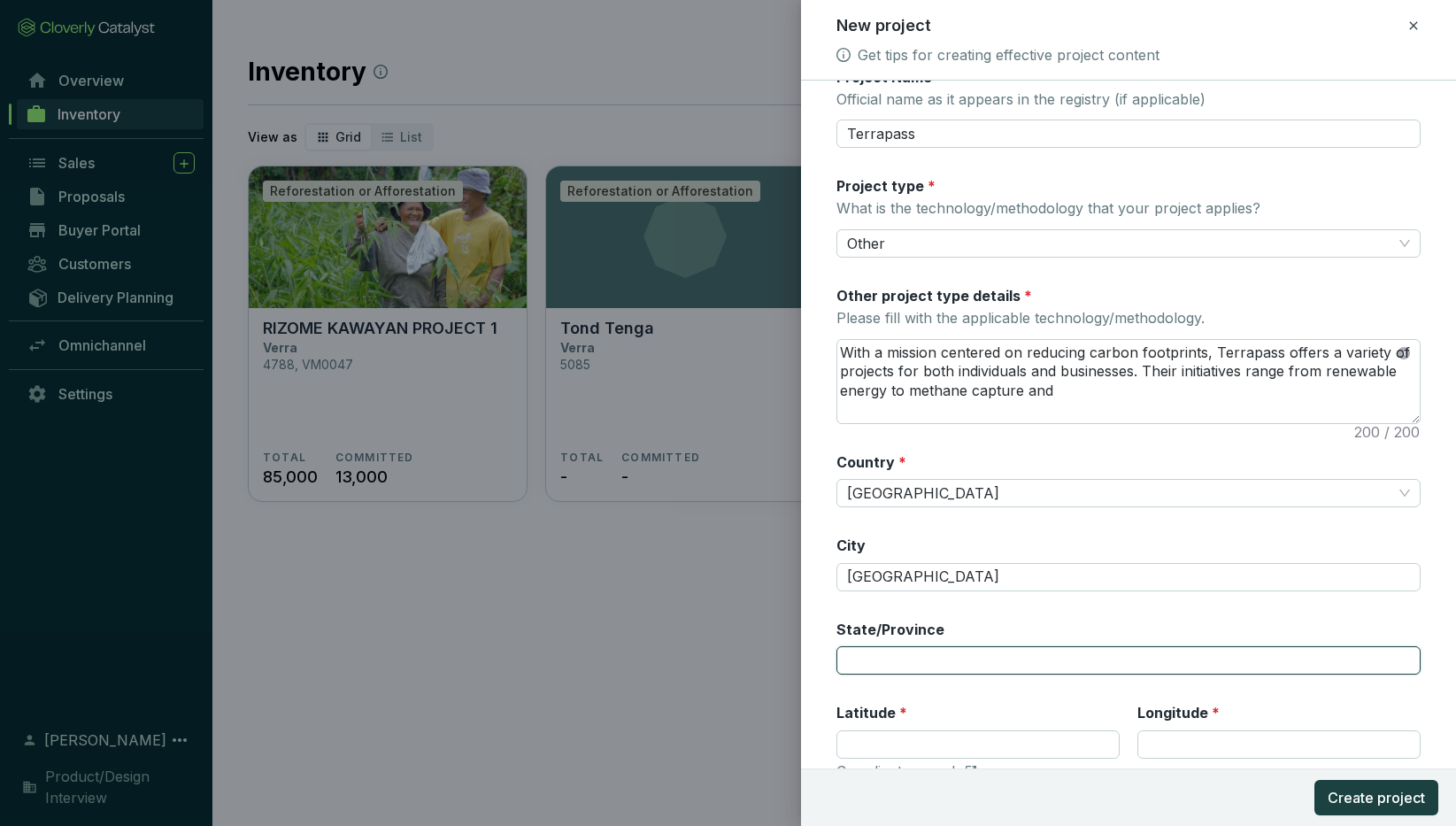
click at [880, 656] on input "State/Province" at bounding box center [1128, 660] width 584 height 28
type input "[US_STATE]"
click at [814, 681] on form "Registry * Verra Registry ID 6767 Registry listing URL Project Name * Official …" at bounding box center [1129, 351] width 655 height 1072
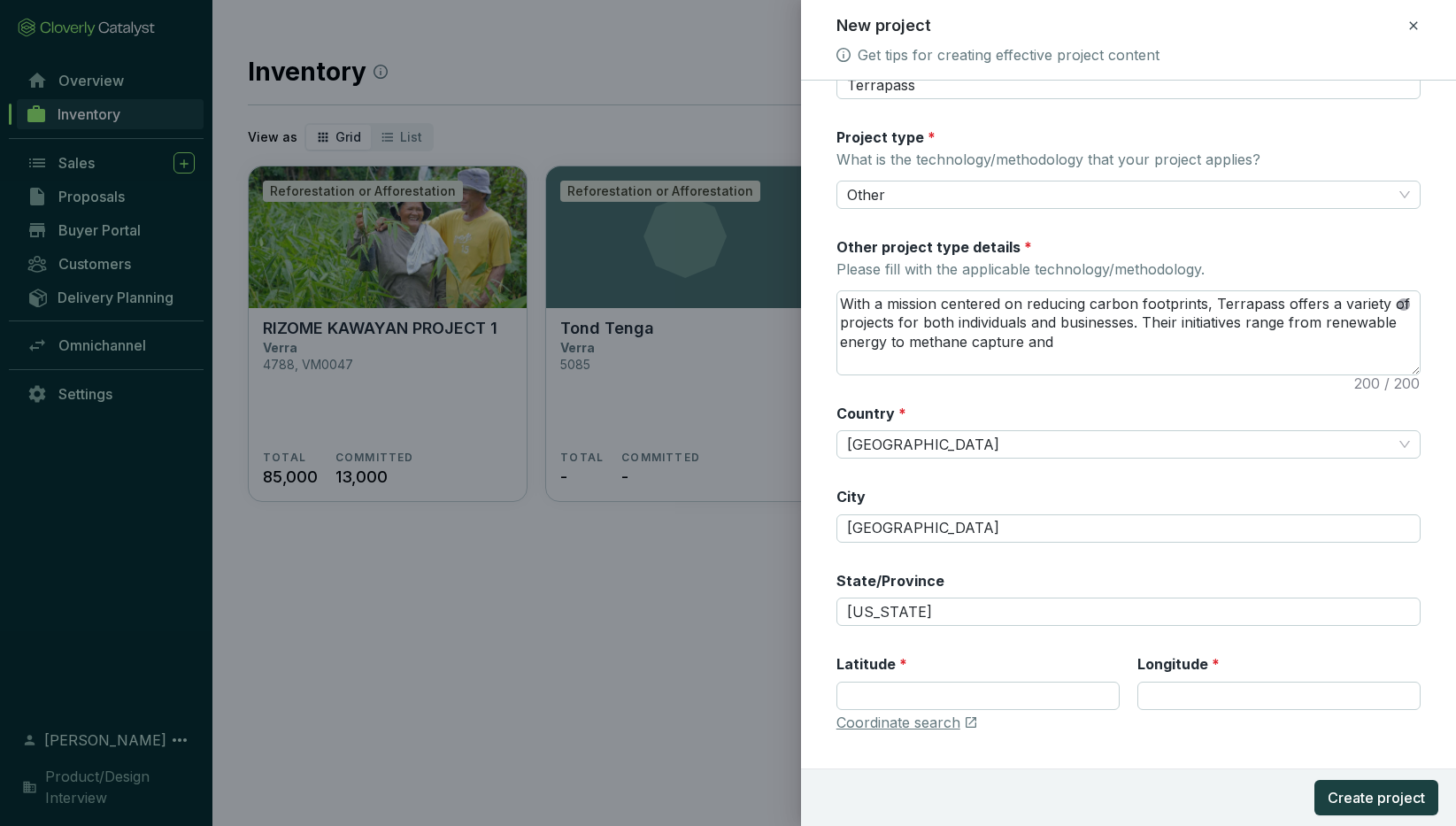
scroll to position [364, 0]
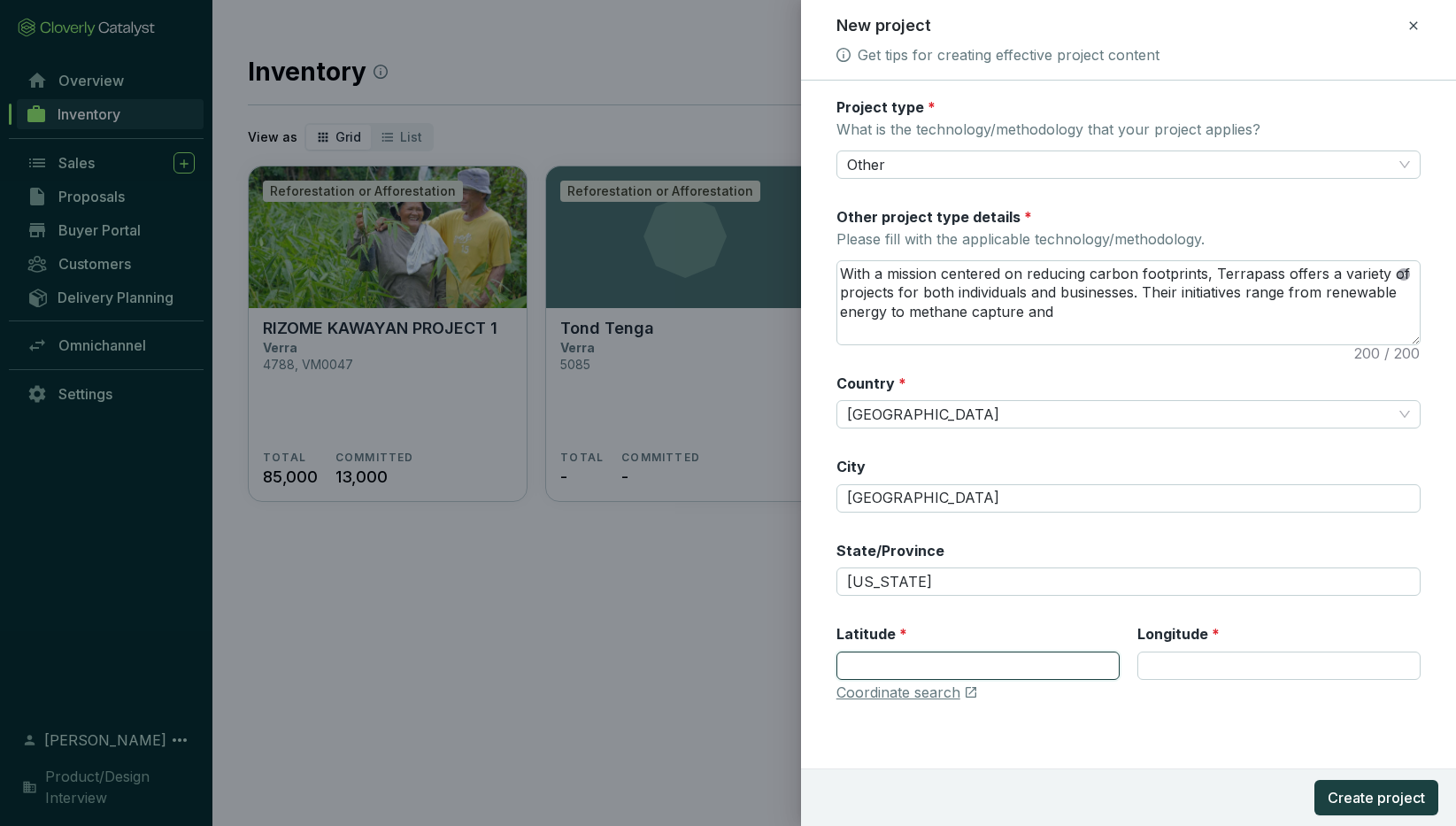
click at [886, 656] on input "Latitude *" at bounding box center [977, 665] width 284 height 28
click at [898, 681] on link "Coordinate search" at bounding box center [898, 693] width 123 height 20
click at [876, 657] on input "Latitude *" at bounding box center [977, 665] width 284 height 28
paste input "19.432608"
type input "19.432608"
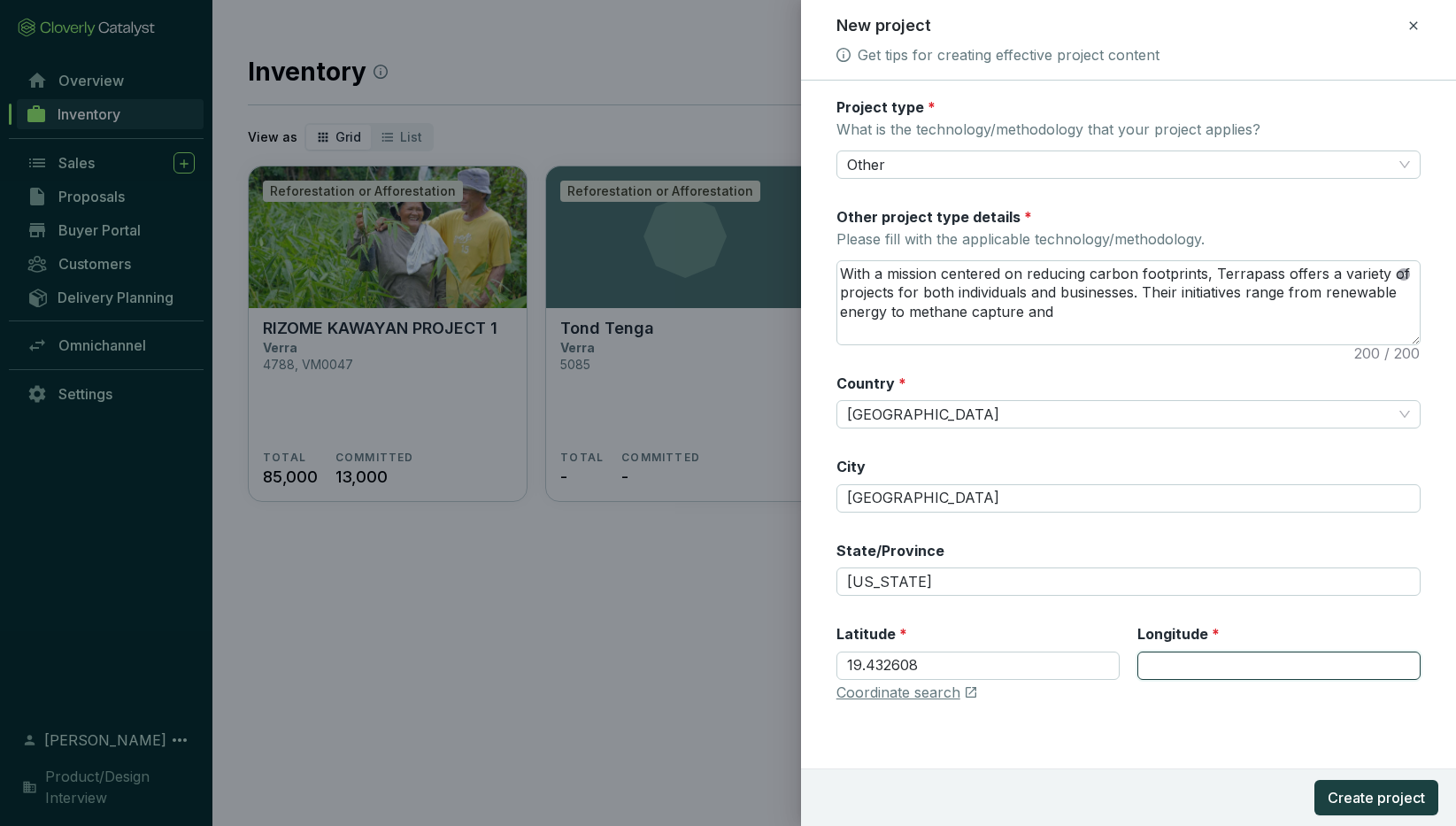
click at [1177, 659] on input "Longitude *" at bounding box center [1279, 665] width 284 height 28
paste input "-99.133209"
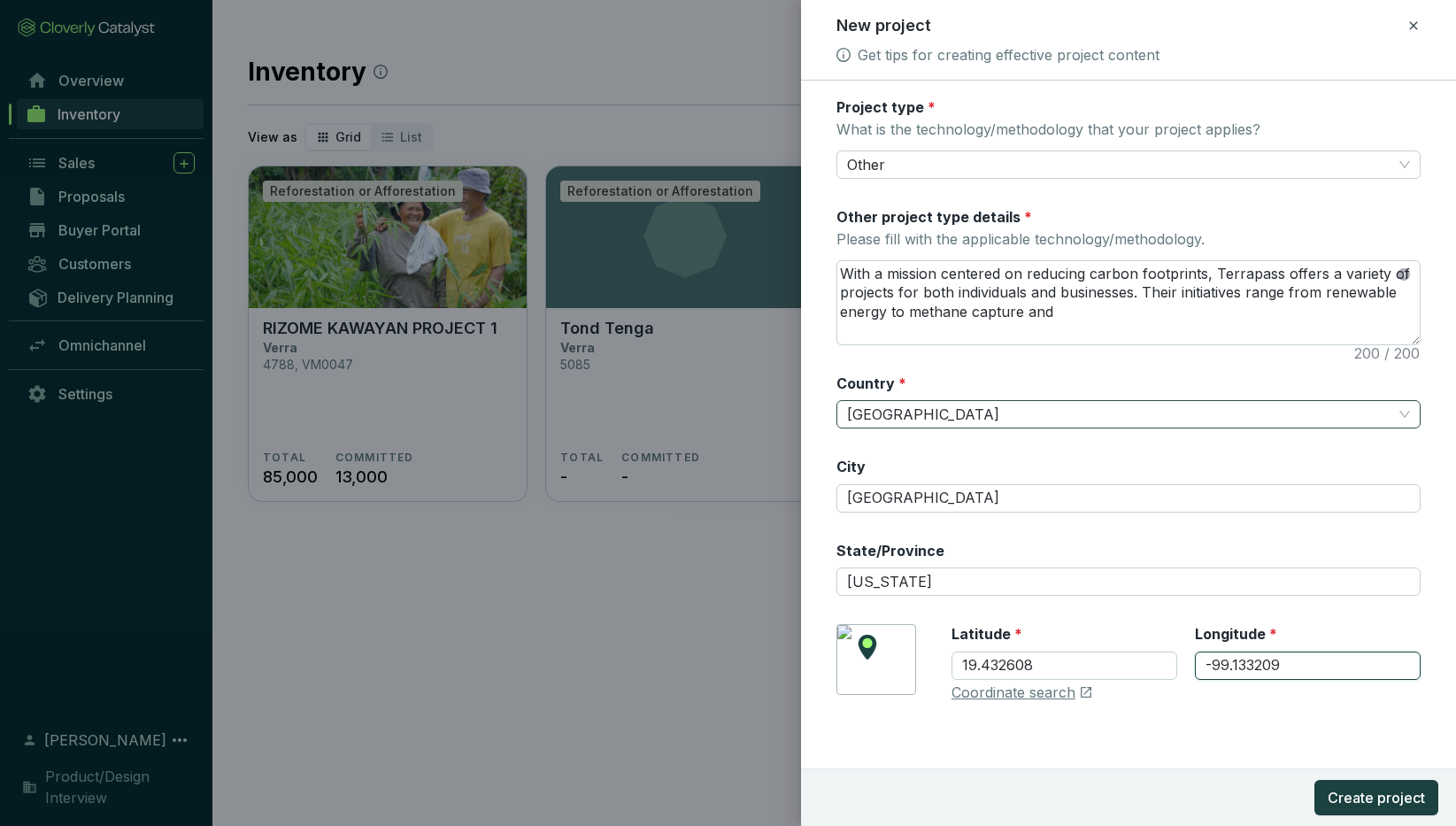
click at [899, 412] on span "[GEOGRAPHIC_DATA]" at bounding box center [1129, 414] width 563 height 27
type input "-99.133209"
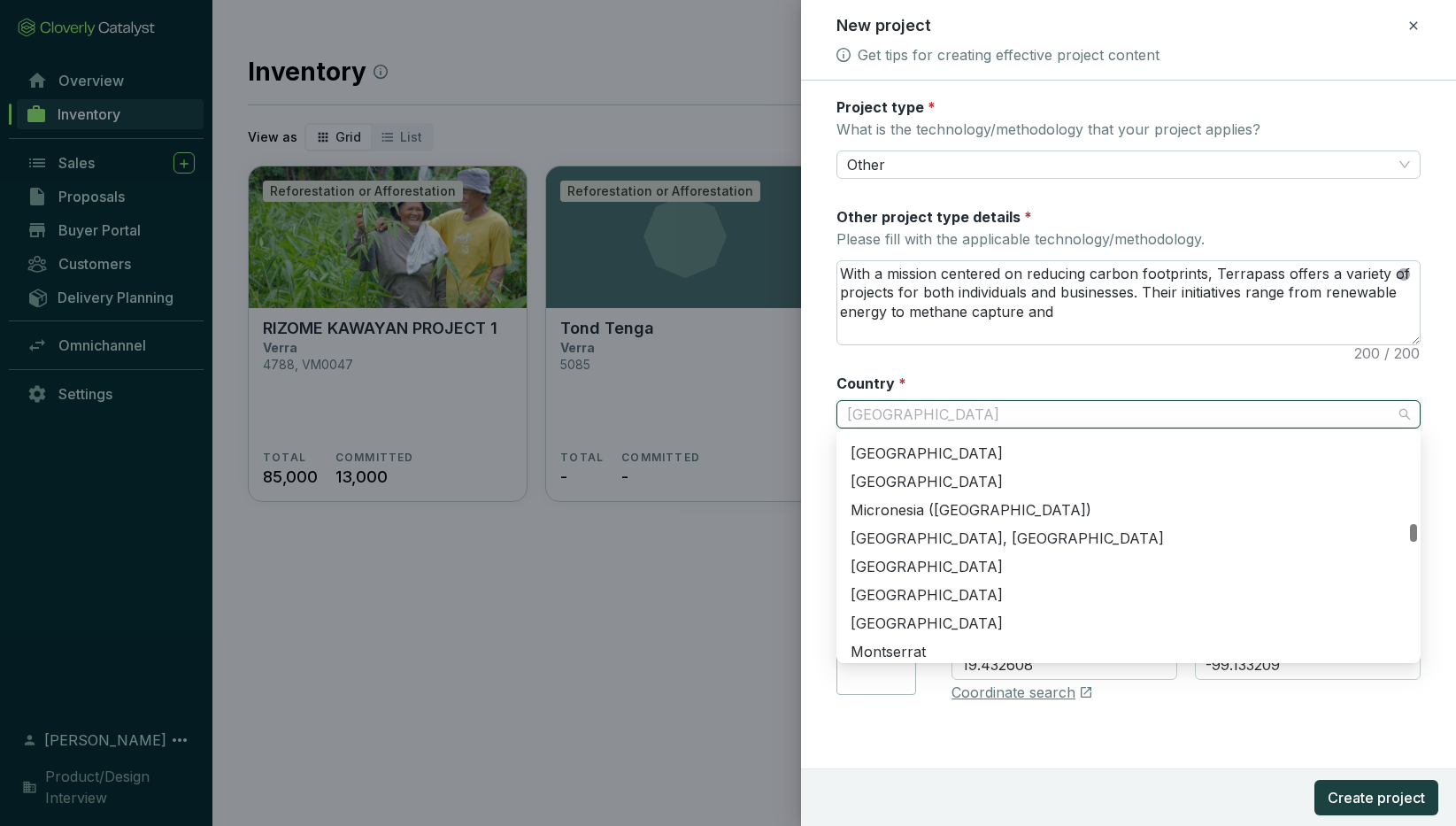
scroll to position [2918, 0]
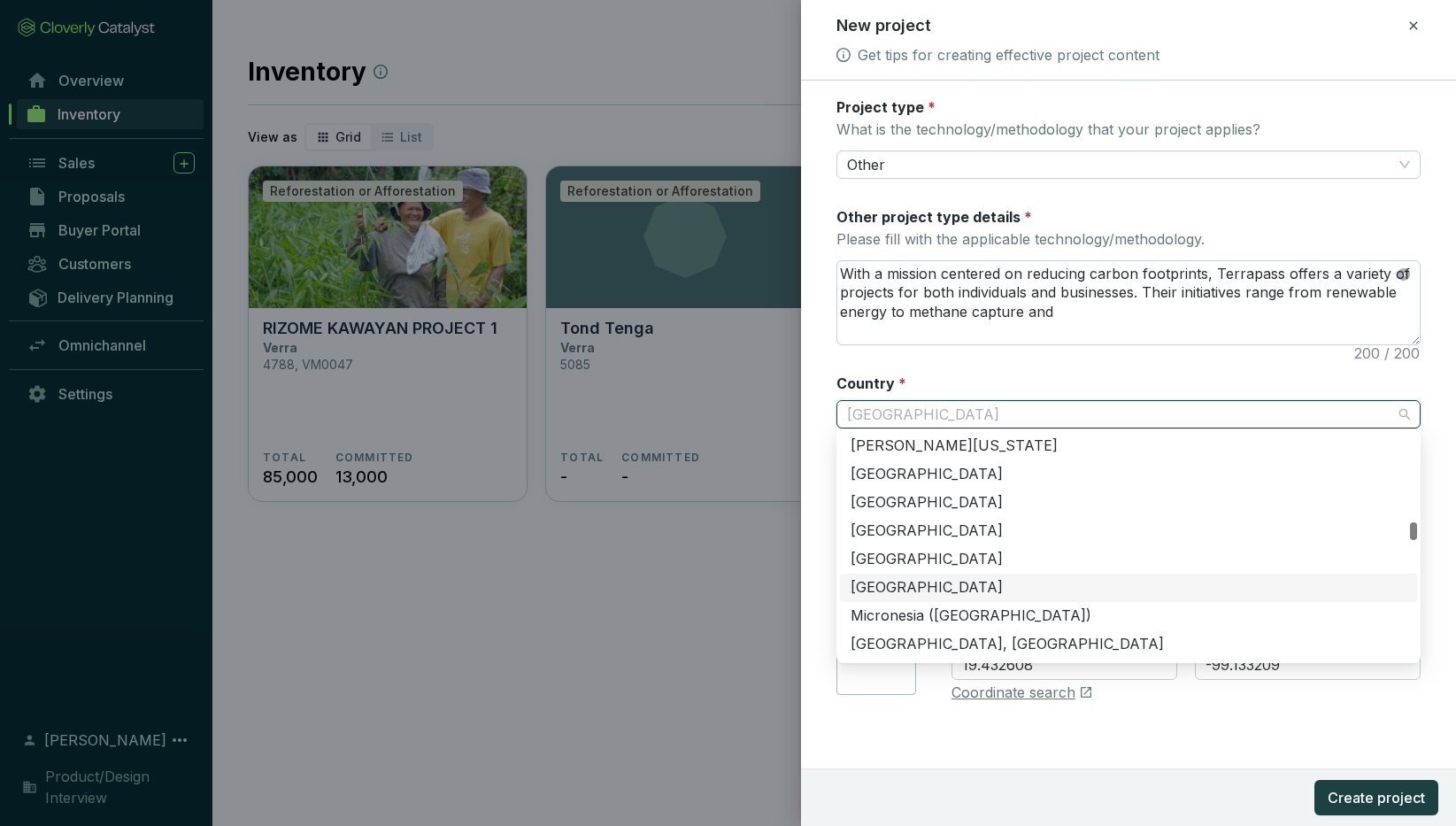
click at [895, 583] on div "[GEOGRAPHIC_DATA]" at bounding box center [1129, 588] width 555 height 20
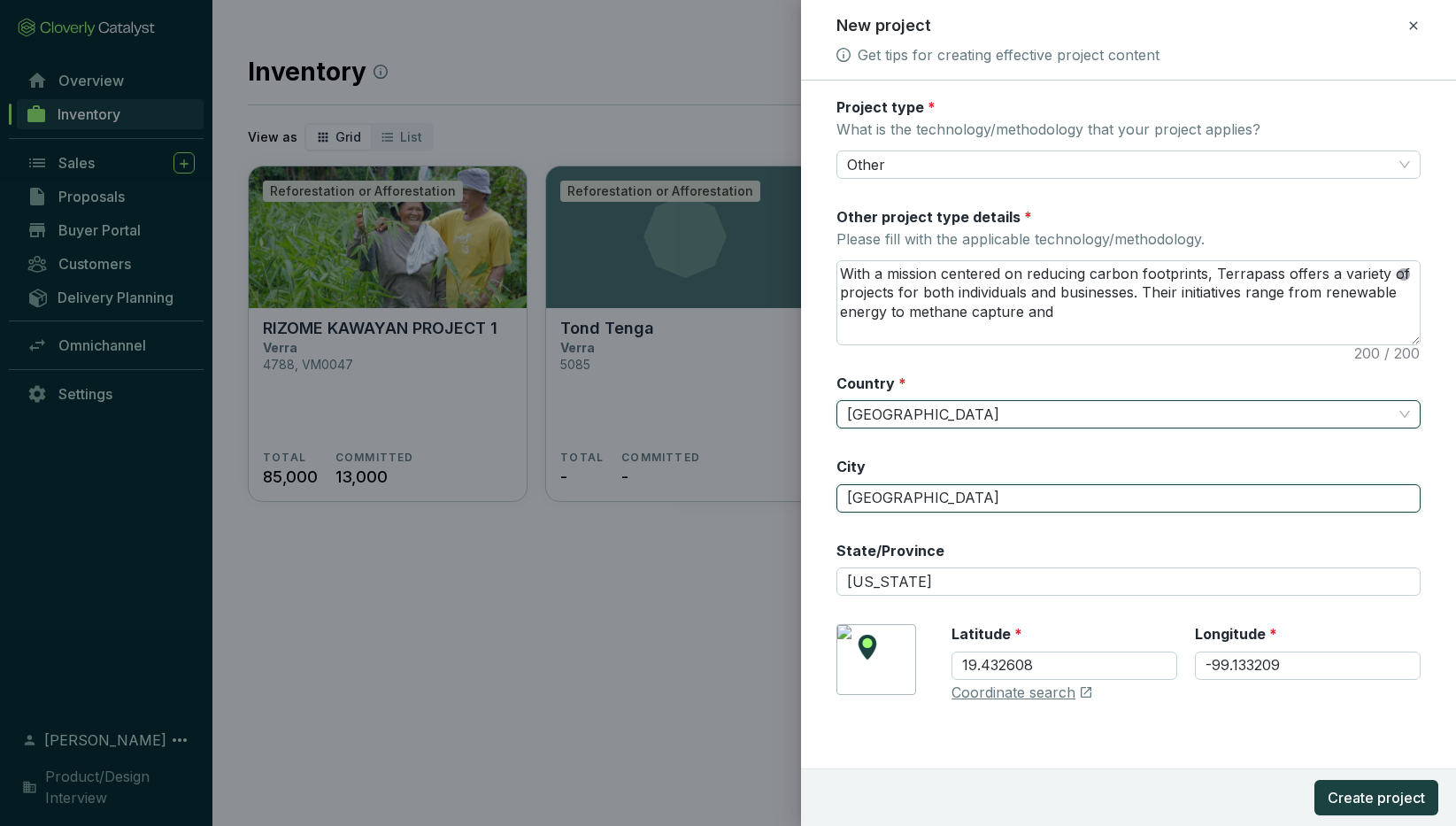
click at [940, 487] on input "[GEOGRAPHIC_DATA]" at bounding box center [1128, 498] width 584 height 28
drag, startPoint x: 955, startPoint y: 492, endPoint x: 835, endPoint y: 495, distance: 120.0
click at [835, 496] on form "Registry * Verra Registry ID 6767 Registry listing URL Project Name * Official …" at bounding box center [1129, 273] width 655 height 1072
type input "[GEOGRAPHIC_DATA]"
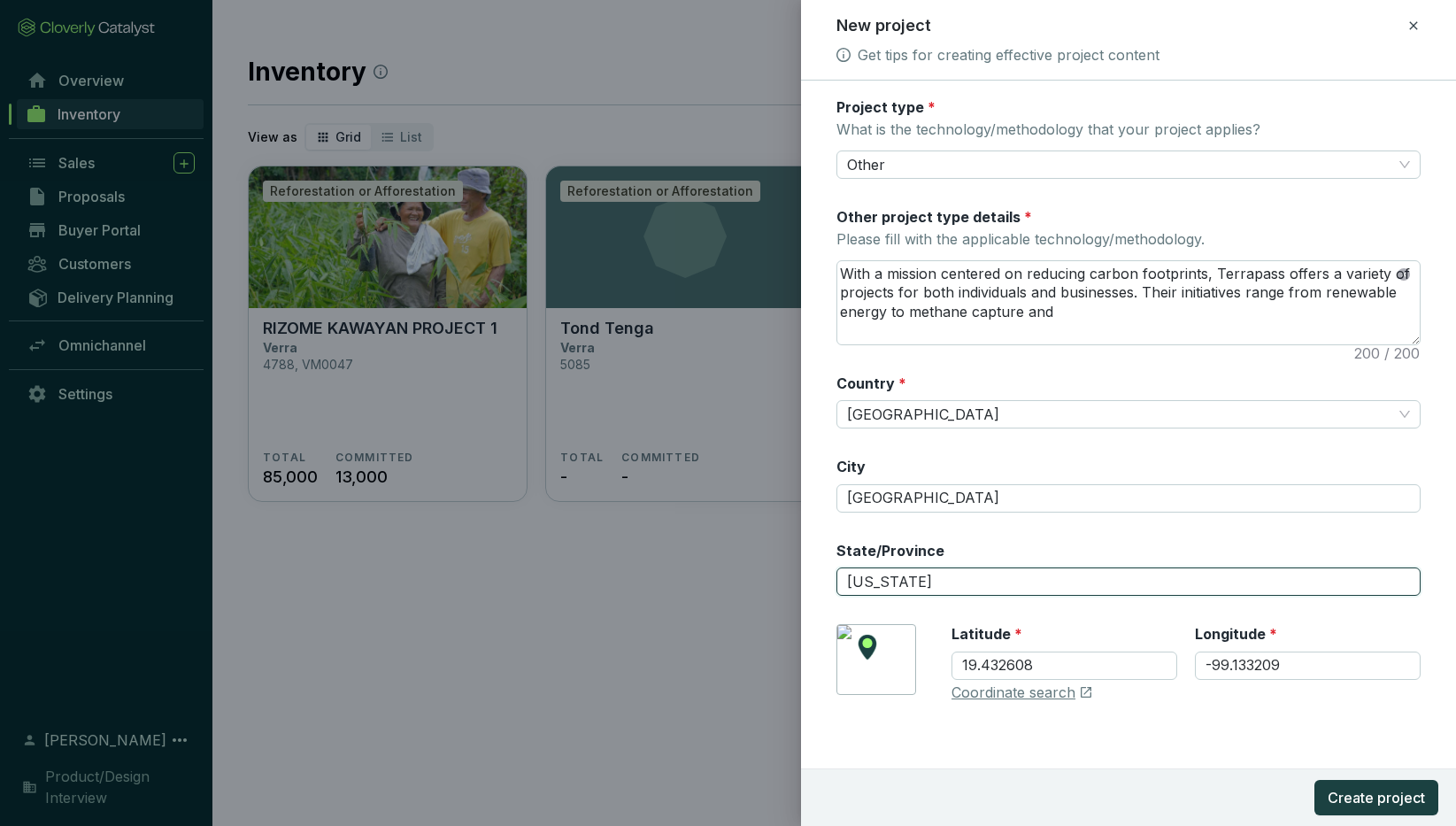
click at [933, 581] on input "[US_STATE]" at bounding box center [1128, 581] width 584 height 28
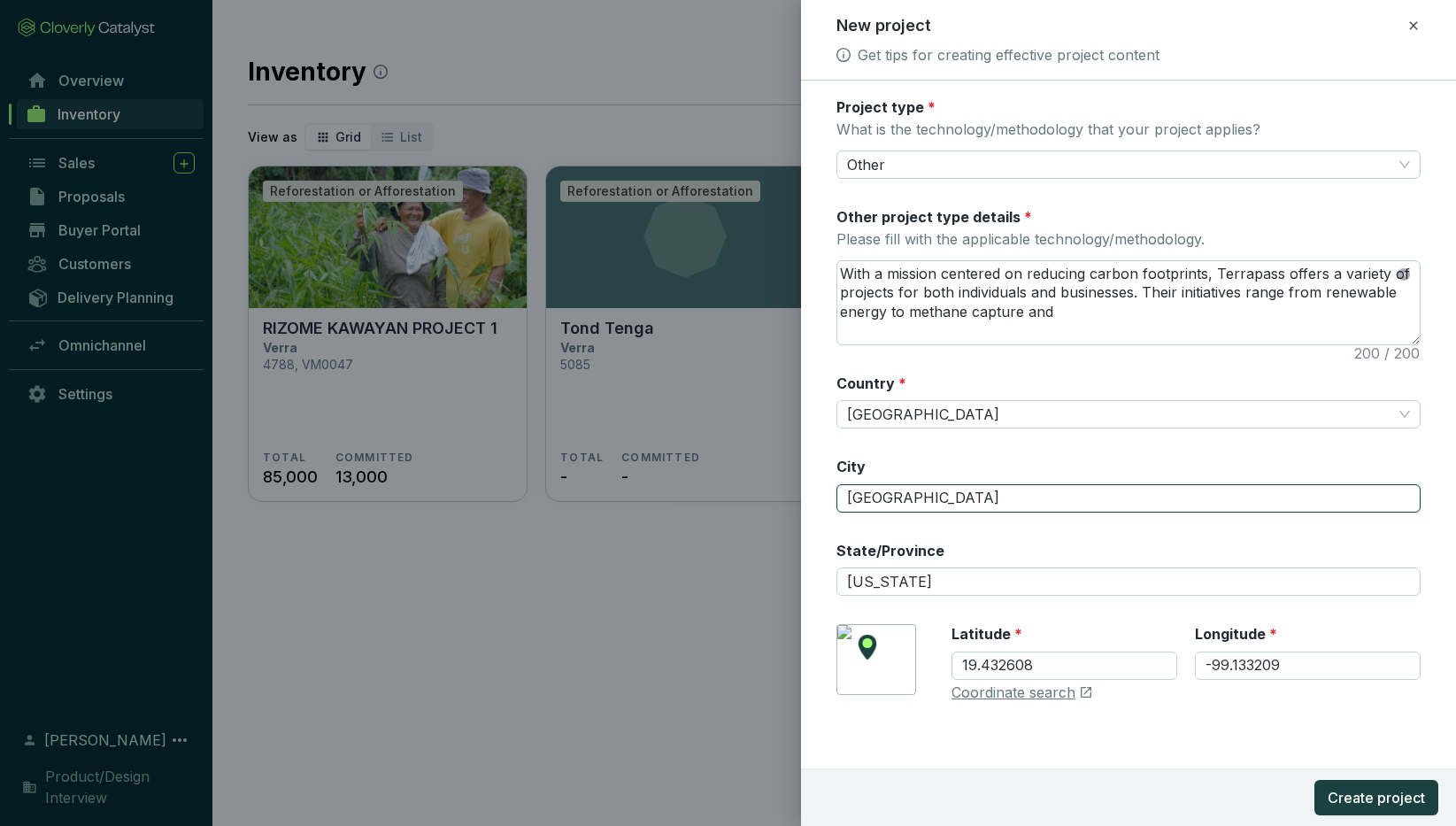
drag, startPoint x: 939, startPoint y: 496, endPoint x: 789, endPoint y: 498, distance: 150.0
click at [789, 498] on div "New project Get tips for creating effective project content Registry * Verra Re…" at bounding box center [728, 413] width 1456 height 826
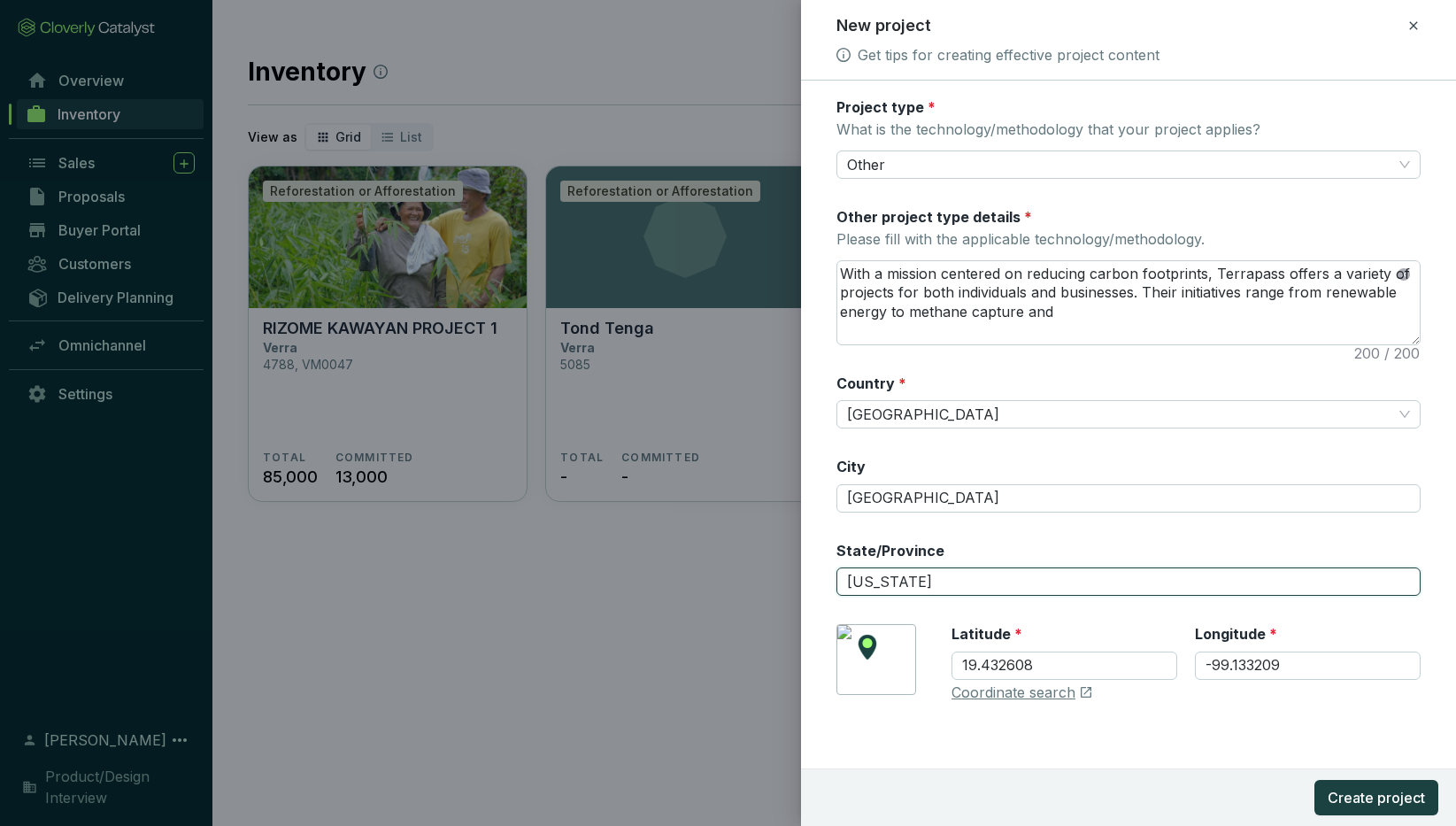
drag, startPoint x: 926, startPoint y: 577, endPoint x: 791, endPoint y: 573, distance: 135.1
click at [792, 576] on div "New project Get tips for creating effective project content Registry * Verra Re…" at bounding box center [728, 413] width 1456 height 826
paste input "[GEOGRAPHIC_DATA]"
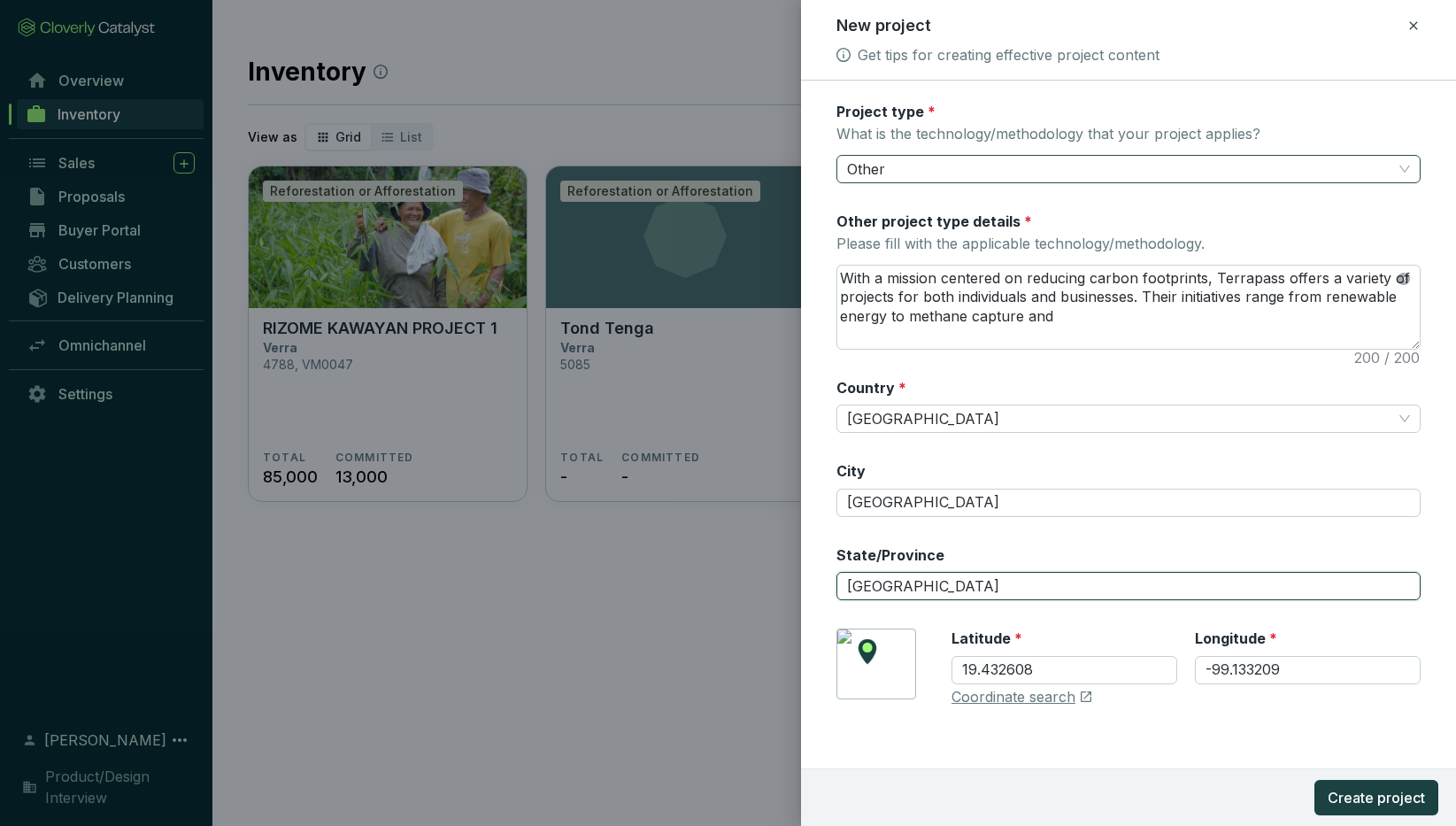
click at [908, 168] on span "Other" at bounding box center [1129, 168] width 563 height 27
type input "[GEOGRAPHIC_DATA]"
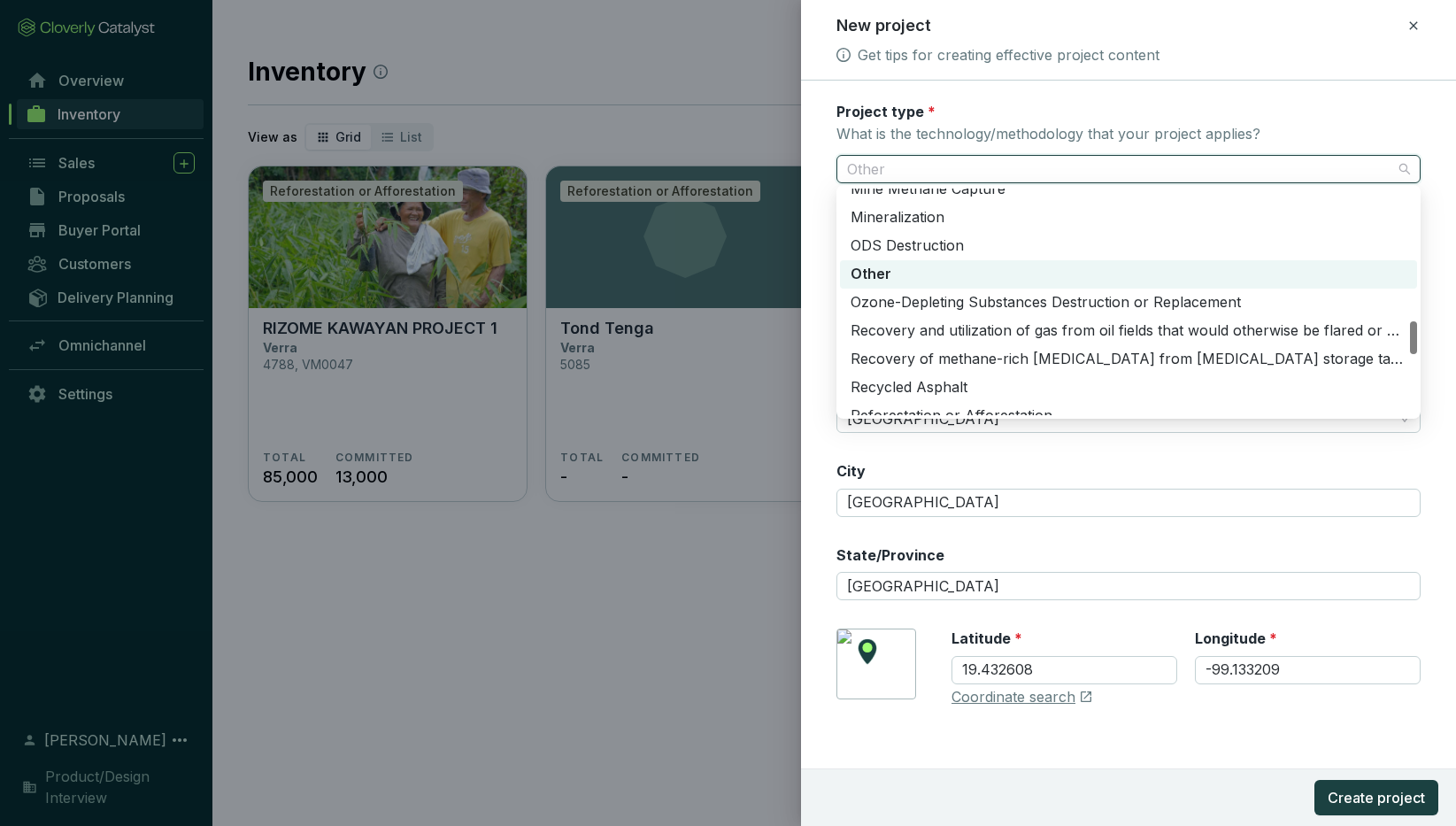
scroll to position [892, 0]
click at [956, 302] on div "Ozone-Depleting Substances Destruction or Replacement" at bounding box center [1129, 302] width 555 height 20
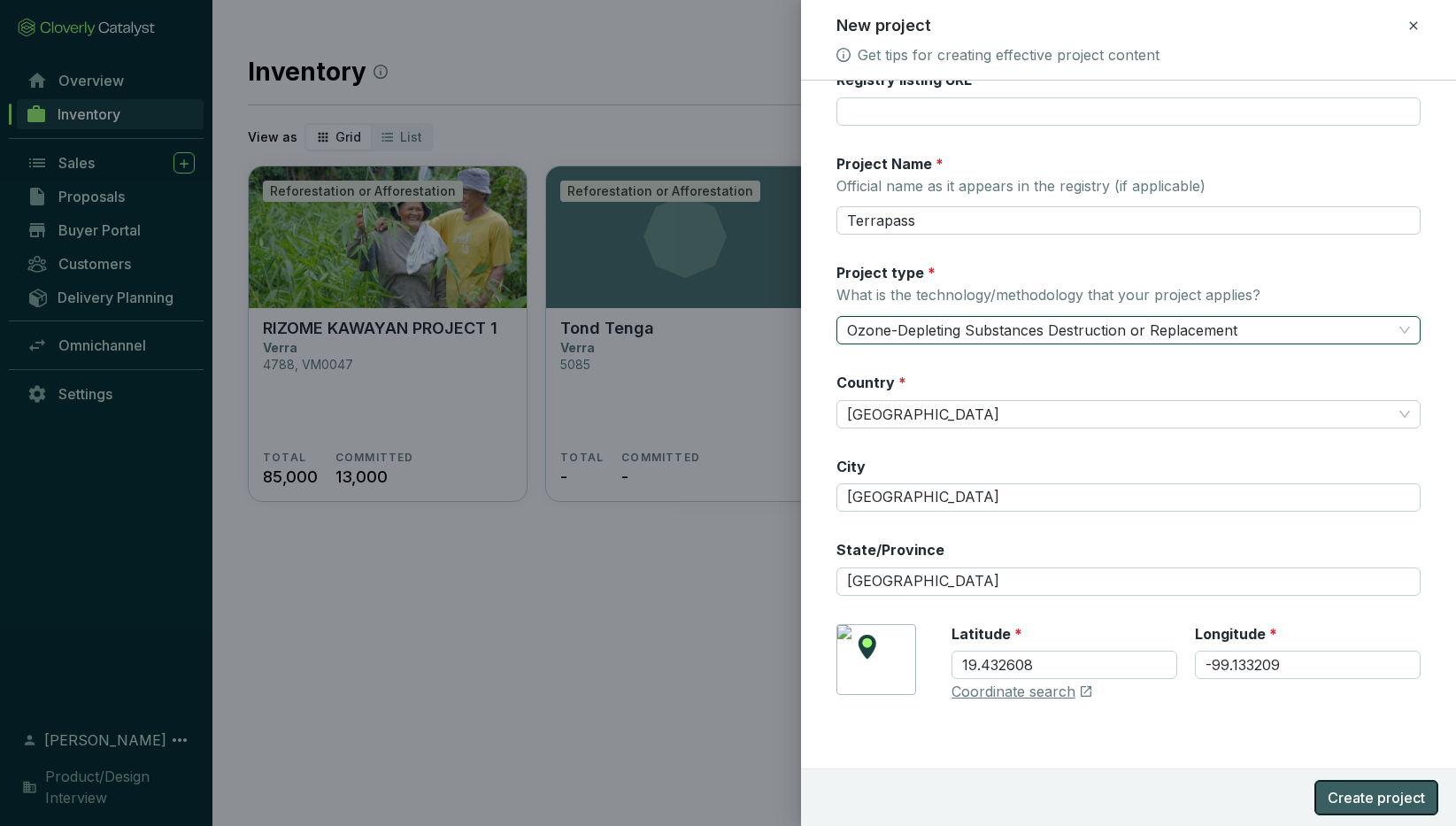
click at [1224, 681] on span "Create project" at bounding box center [1376, 796] width 98 height 21
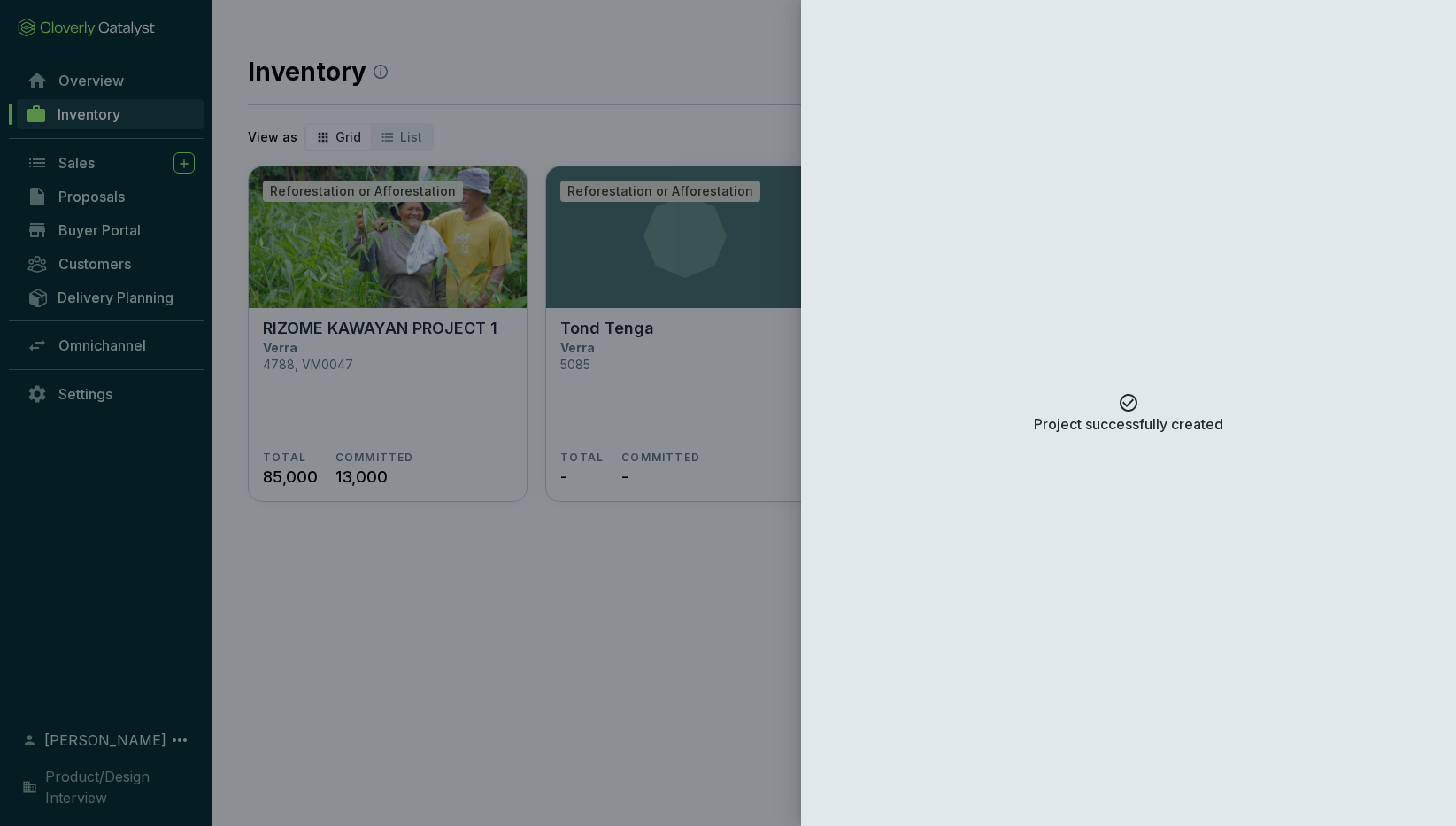
scroll to position [0, 0]
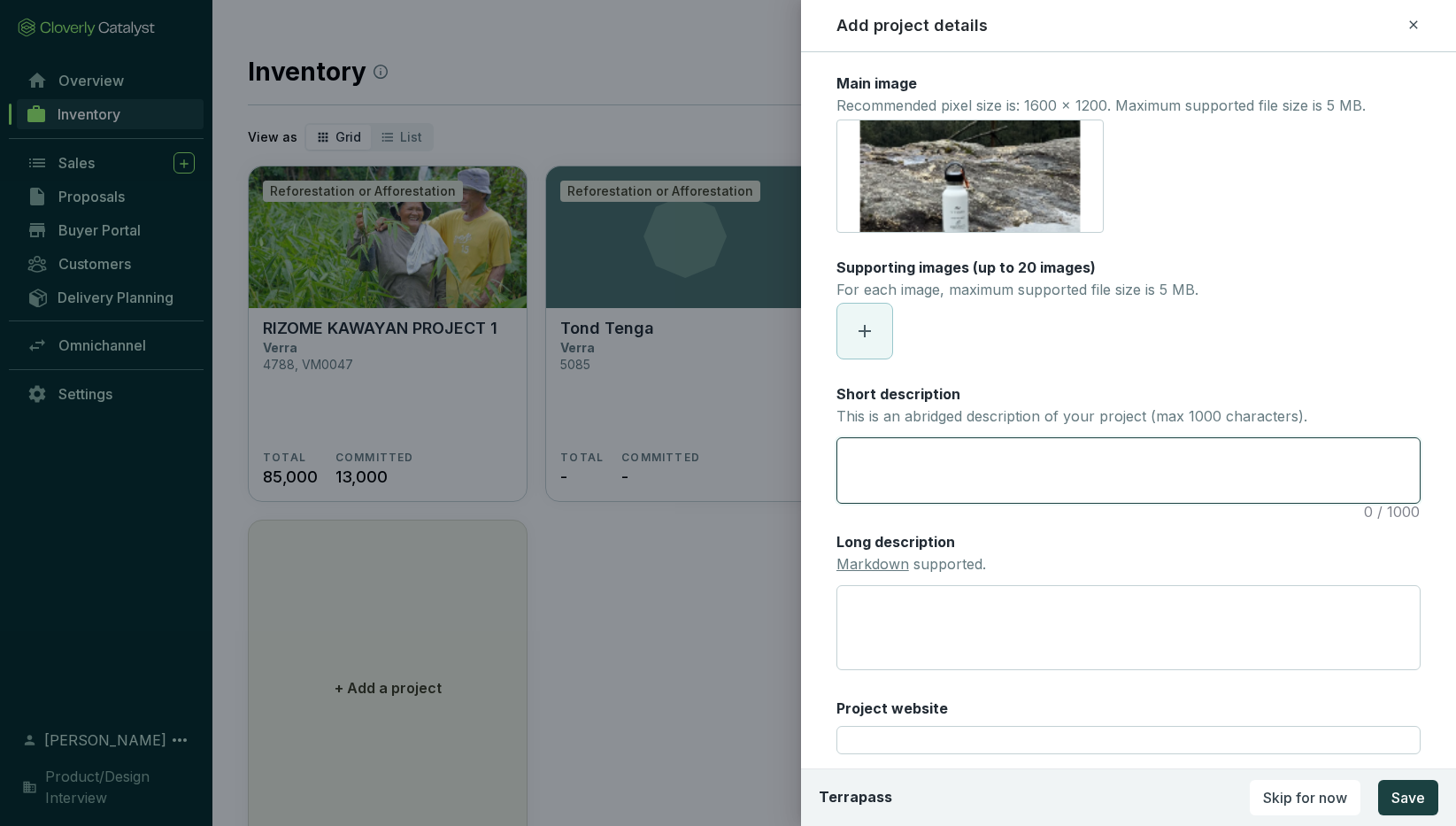
click at [869, 459] on textarea "Short description This is an abridged description of your project (max 1000 cha…" at bounding box center [1128, 470] width 582 height 65
paste textarea "[GEOGRAPHIC_DATA]"
type textarea "[GEOGRAPHIC_DATA]"
paste textarea "With a mission centered on reducing carbon footprints, Terrapass offers a varie…"
type textarea "With a mission centered on reducing carbon footprints, Terrapass offers a varie…"
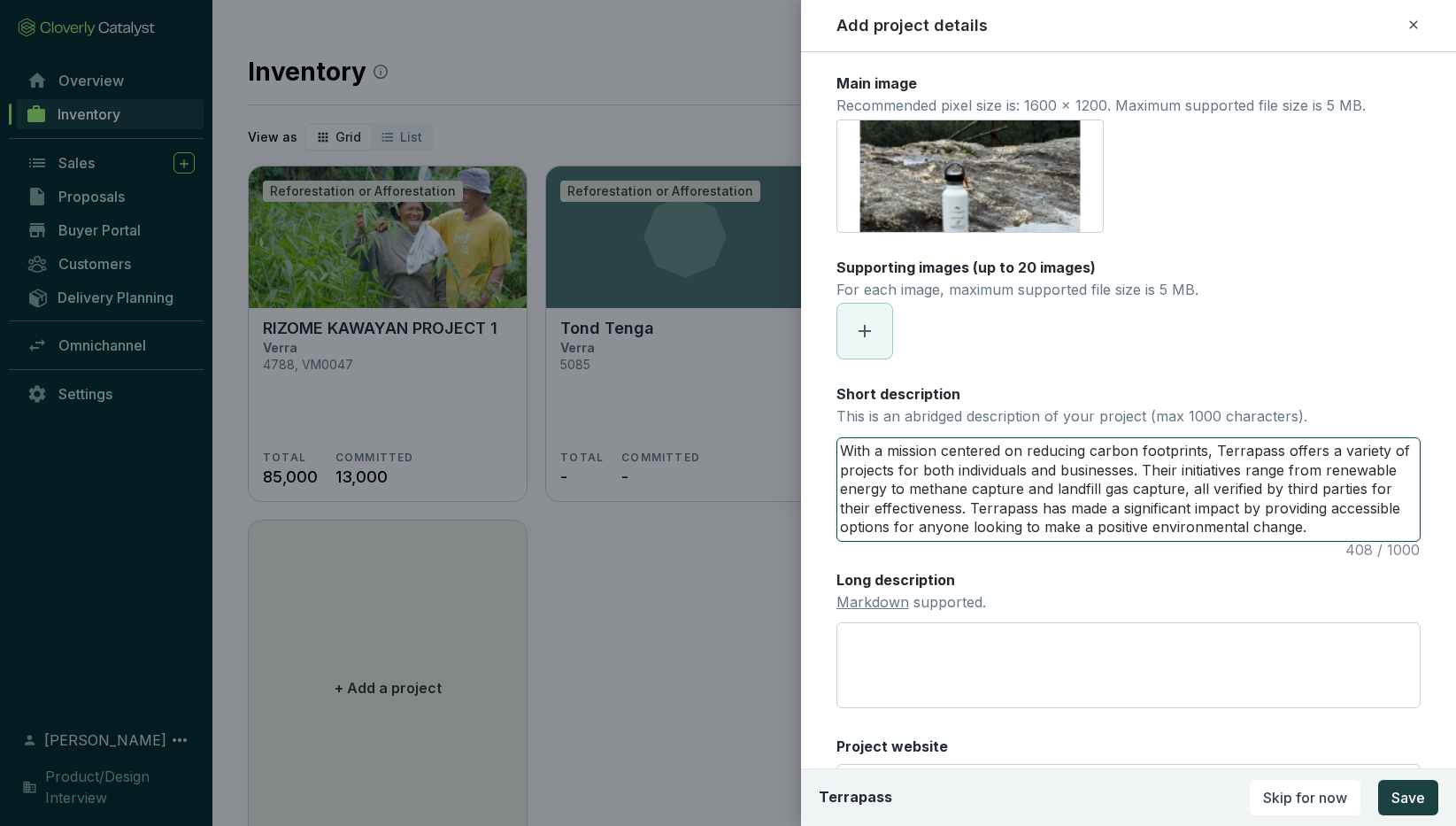
type textarea "With a mission centered on reducing carbon footprints, Terrapass offers a varie…"
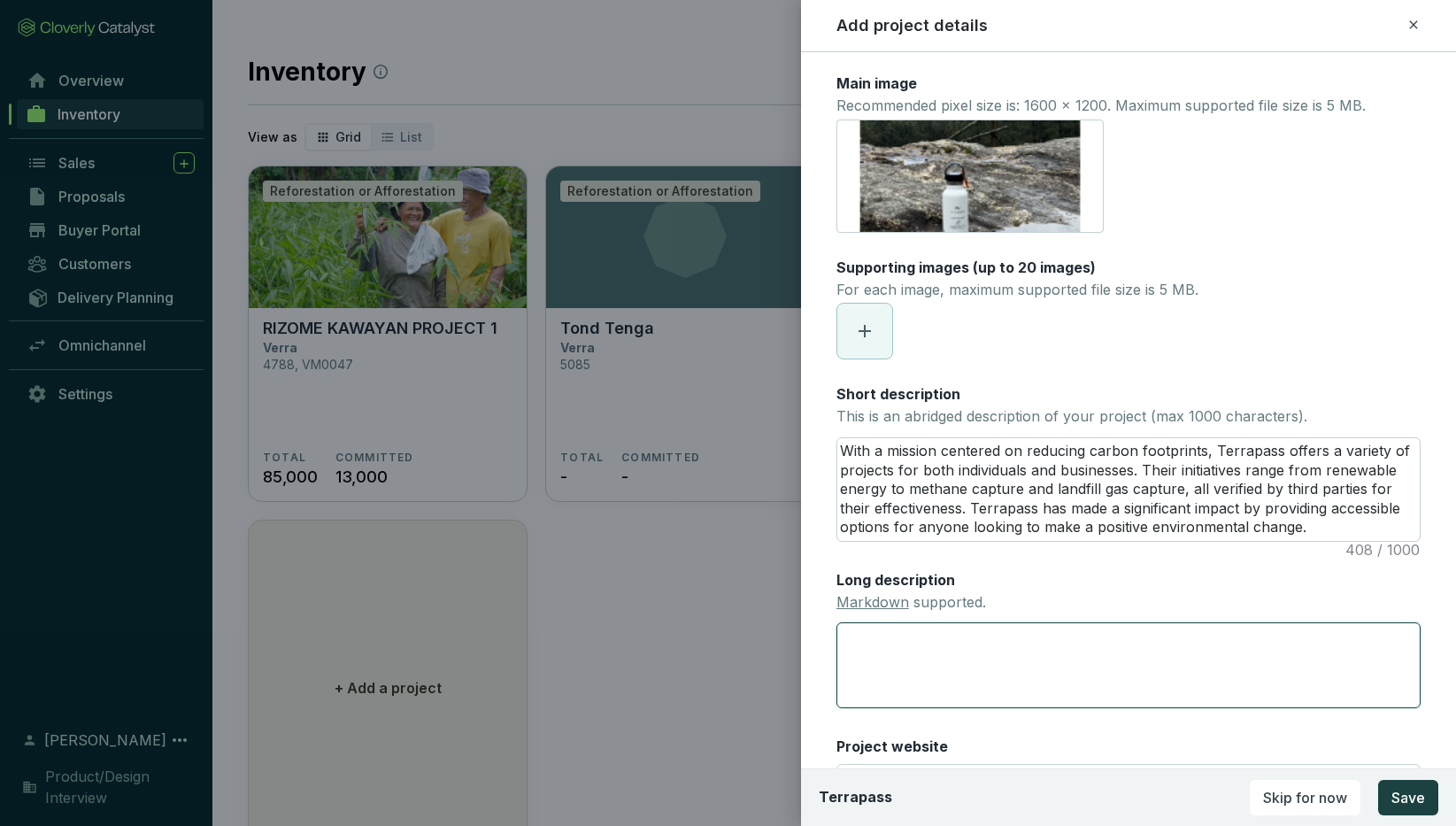
click at [867, 641] on textarea "Long description Markdown supported." at bounding box center [1128, 665] width 584 height 86
paste textarea "Sed ut perspiciatis unde omnis iste natus error sit voluptatem accusantium dolo…"
type textarea "Sed ut perspiciatis unde omnis iste natus error sit voluptatem accusantium dolo…"
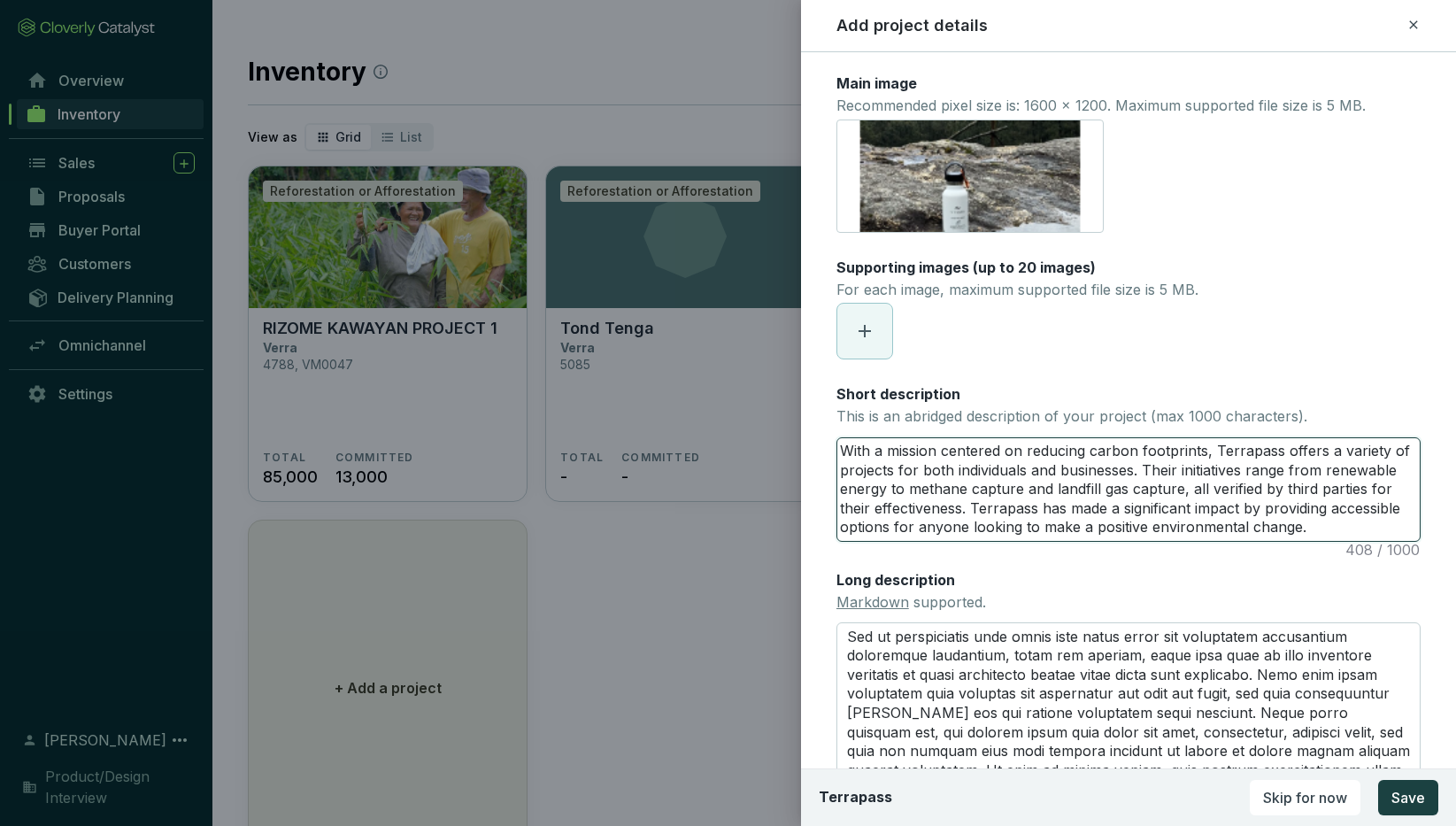
click at [939, 512] on textarea "With a mission centered on reducing carbon footprints, Terrapass offers a varie…" at bounding box center [1128, 489] width 582 height 103
drag, startPoint x: 1313, startPoint y: 533, endPoint x: 830, endPoint y: 427, distance: 494.5
click at [830, 427] on form "Main image Recommended pixel size is: 1600 x 1200. Maximum supported file size …" at bounding box center [1129, 640] width 655 height 1133
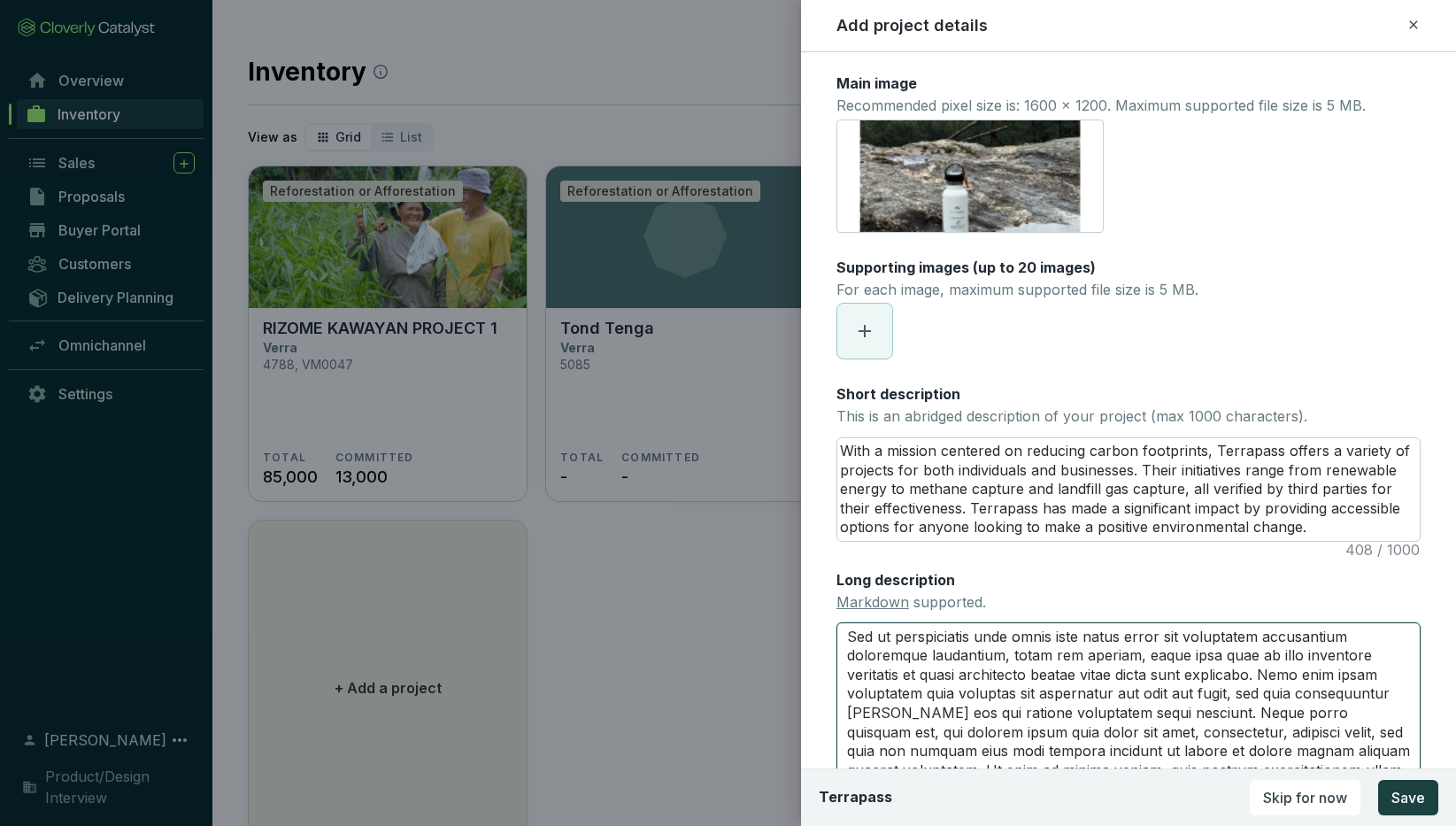
click at [850, 634] on textarea "Sed ut perspiciatis unde omnis iste natus error sit voluptatem accusantium dolo…" at bounding box center [1128, 713] width 584 height 181
paste textarea "With a mission centered on reducing carbon footprints, Terrapass offers a varie…"
type textarea "With a mission centered on reducing carbon footprints, Terrapass offers a varie…"
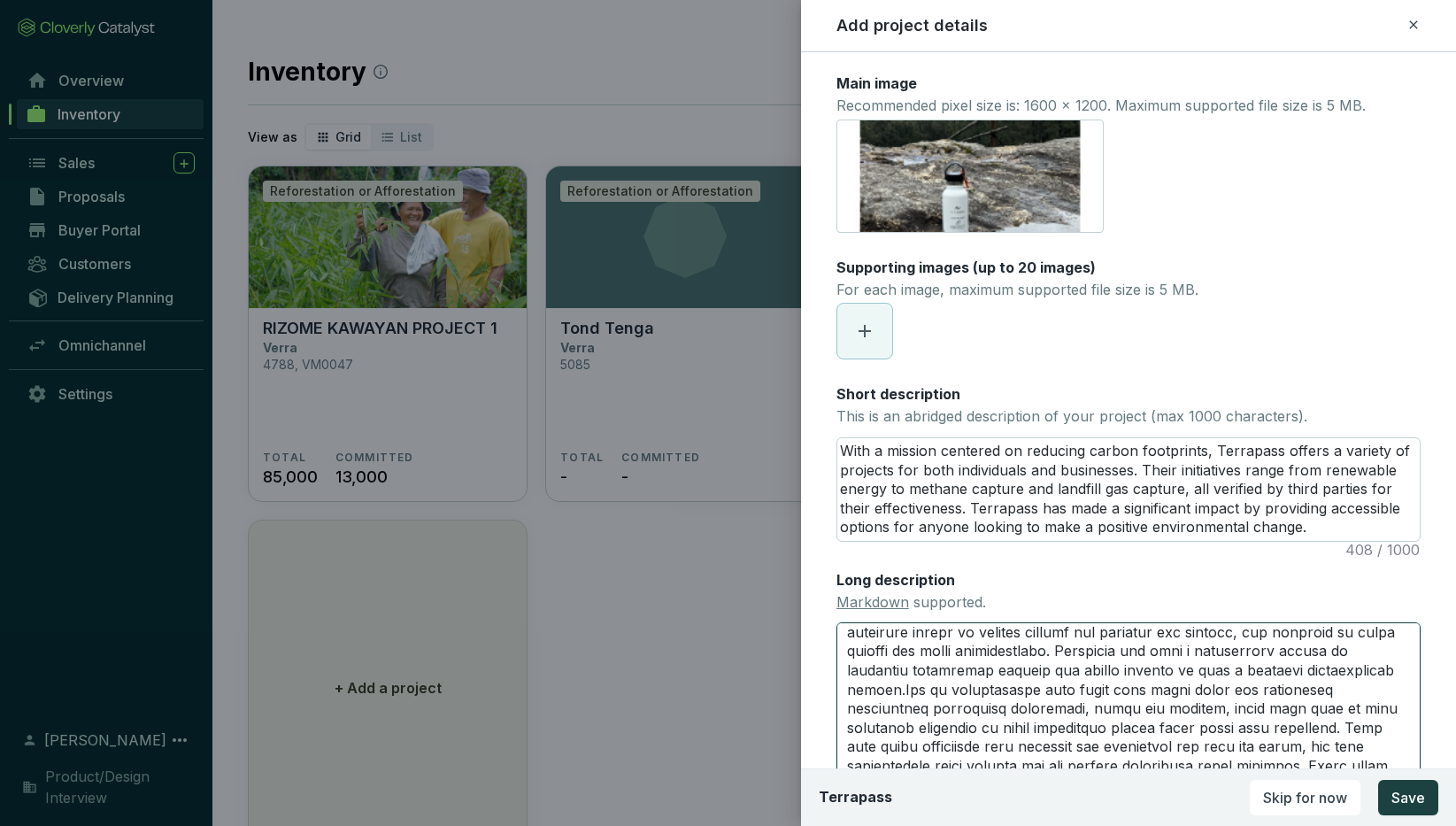
scroll to position [45, 0]
type textarea "With a mission centered on reducing carbon footprints, Terrapass offers a varie…"
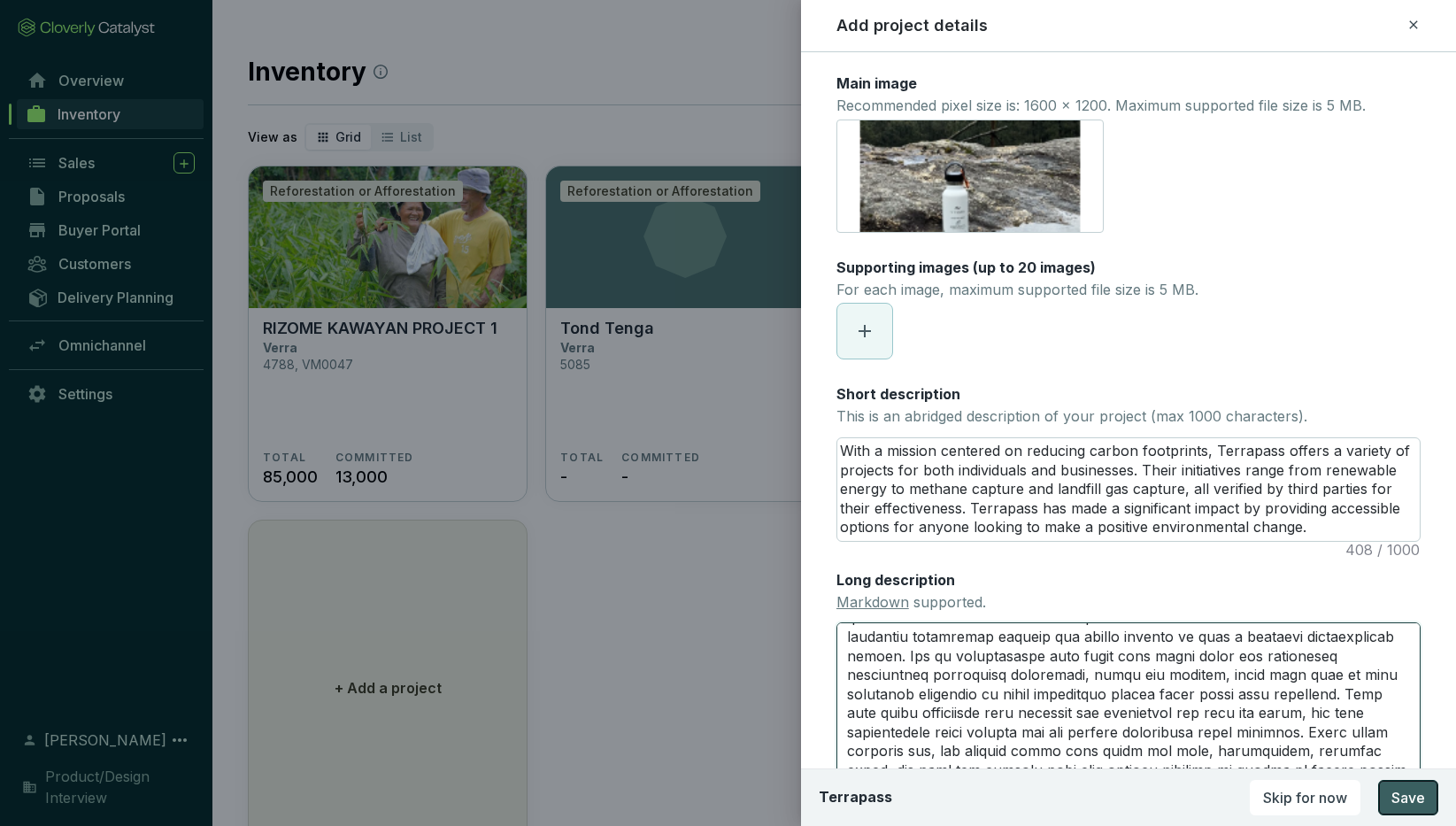
type textarea "With a mission centered on reducing carbon footprints, Terrapass offers a varie…"
click at [1224, 681] on span "Save" at bounding box center [1408, 796] width 34 height 21
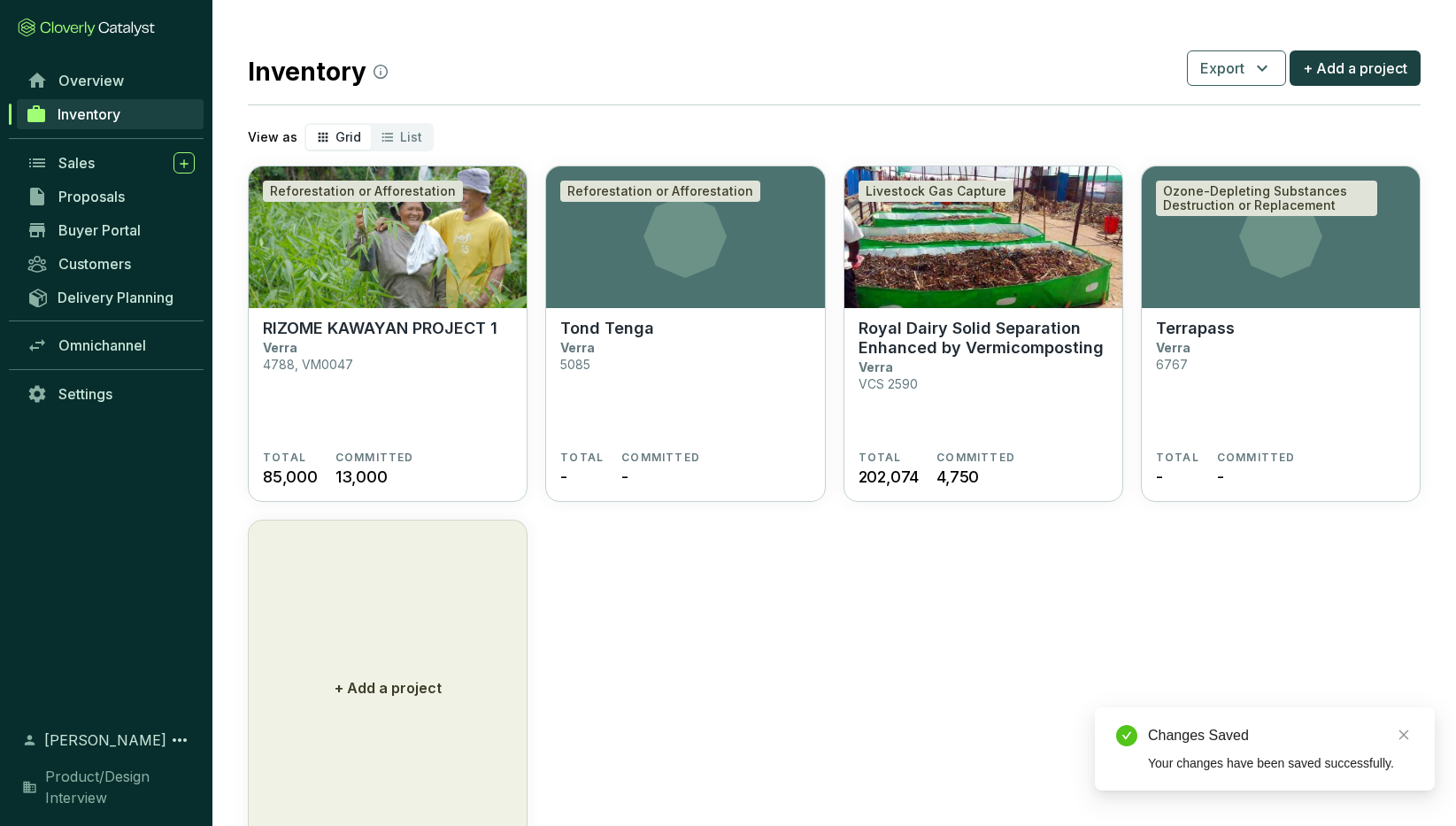
click at [852, 636] on section "Reforestation or Afforestation RIZOME KAWAYAN PROJECT 1 Verra 4788, VM0047 TOTA…" at bounding box center [834, 511] width 1172 height 691
